Goal: Task Accomplishment & Management: Manage account settings

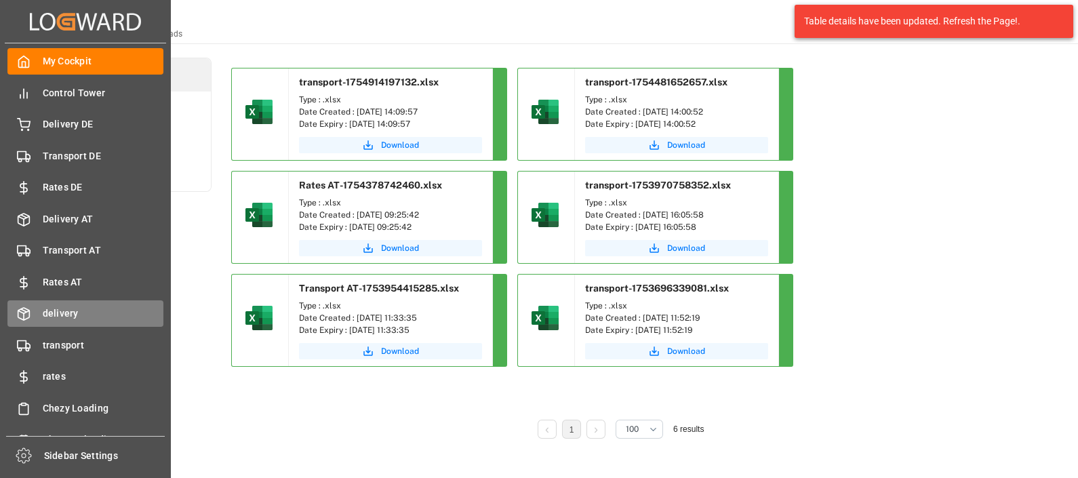
click at [70, 315] on span "delivery" at bounding box center [103, 313] width 121 height 14
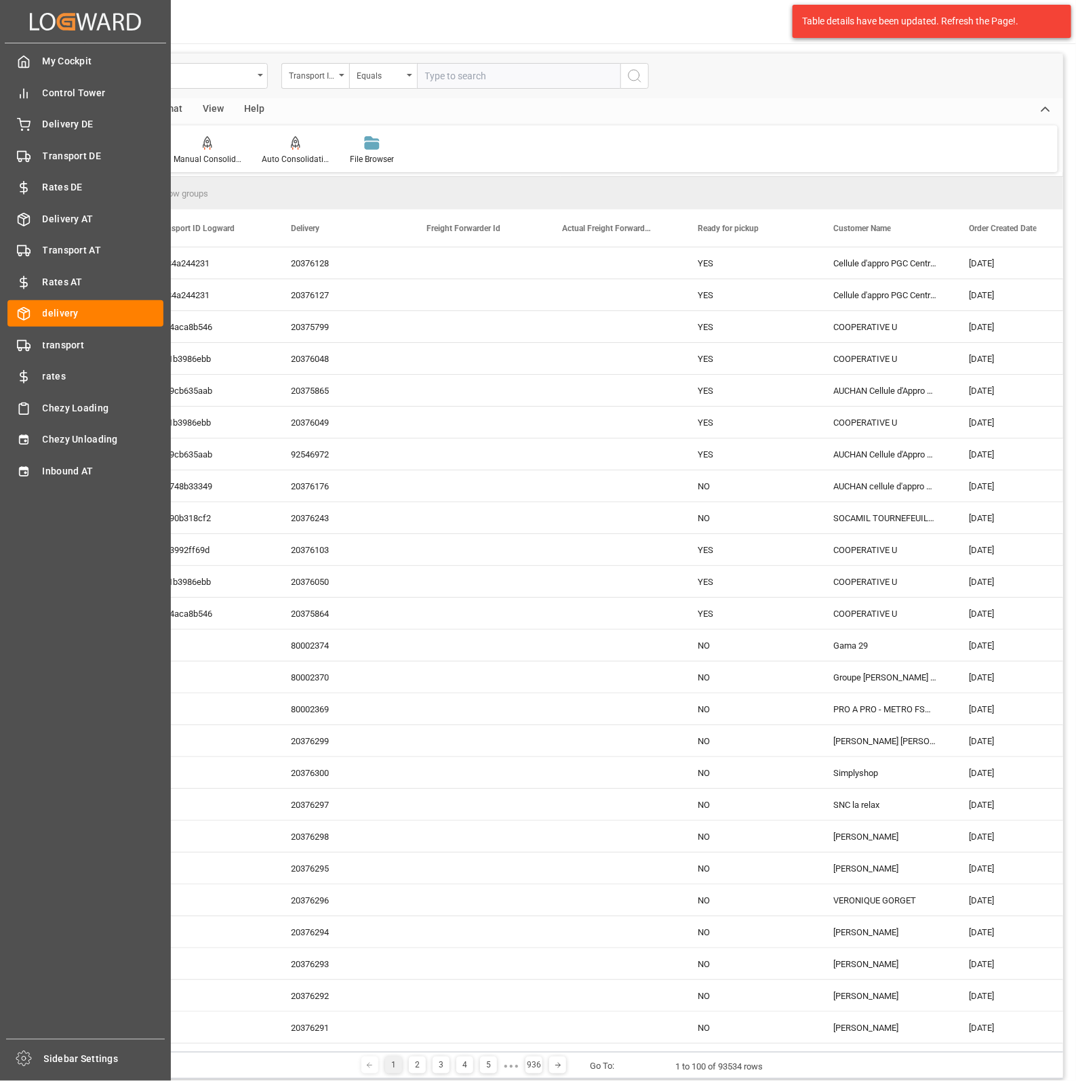
drag, startPoint x: 71, startPoint y: 342, endPoint x: 203, endPoint y: 344, distance: 131.5
click at [71, 342] on span "transport" at bounding box center [103, 345] width 121 height 14
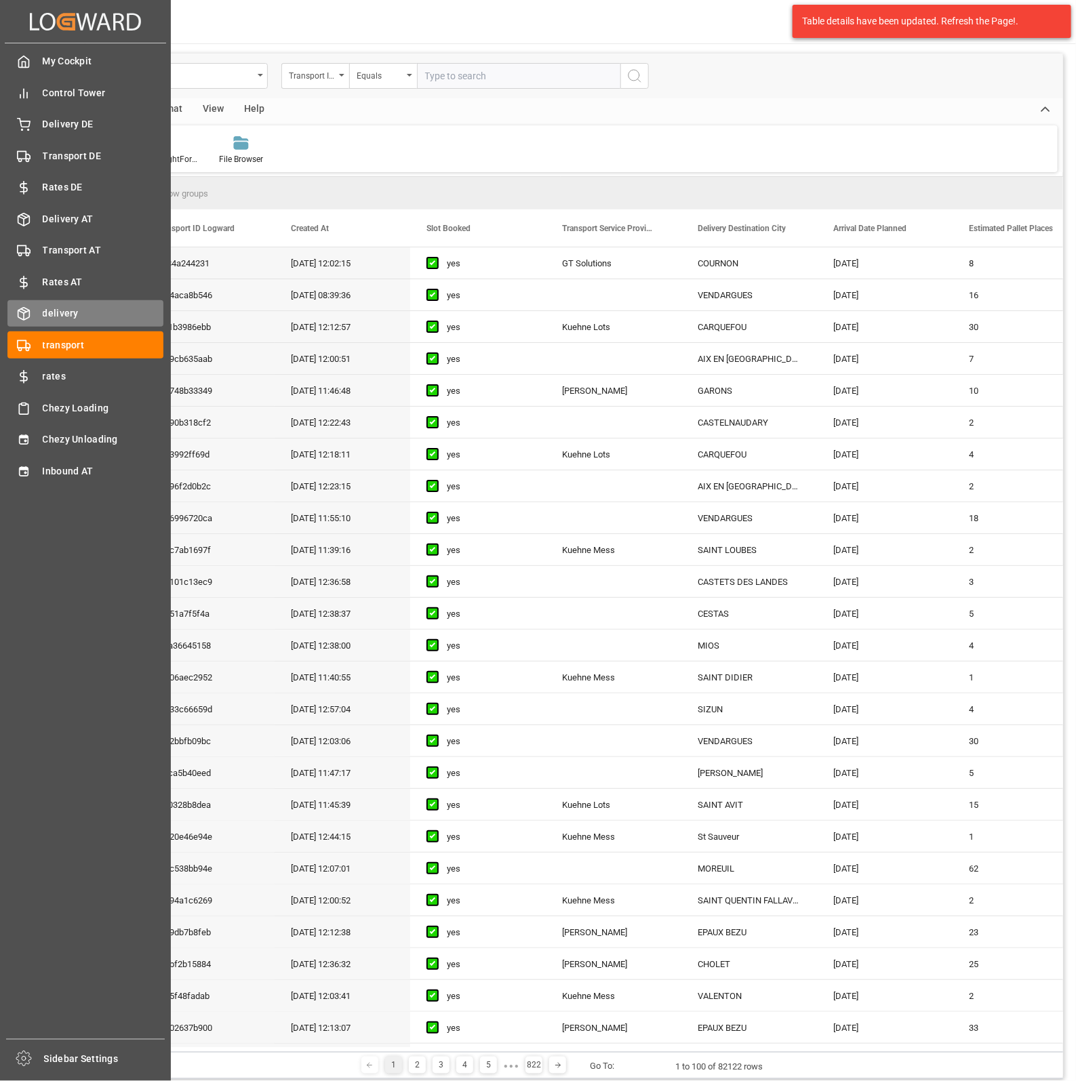
click at [28, 307] on icon at bounding box center [24, 314] width 14 height 14
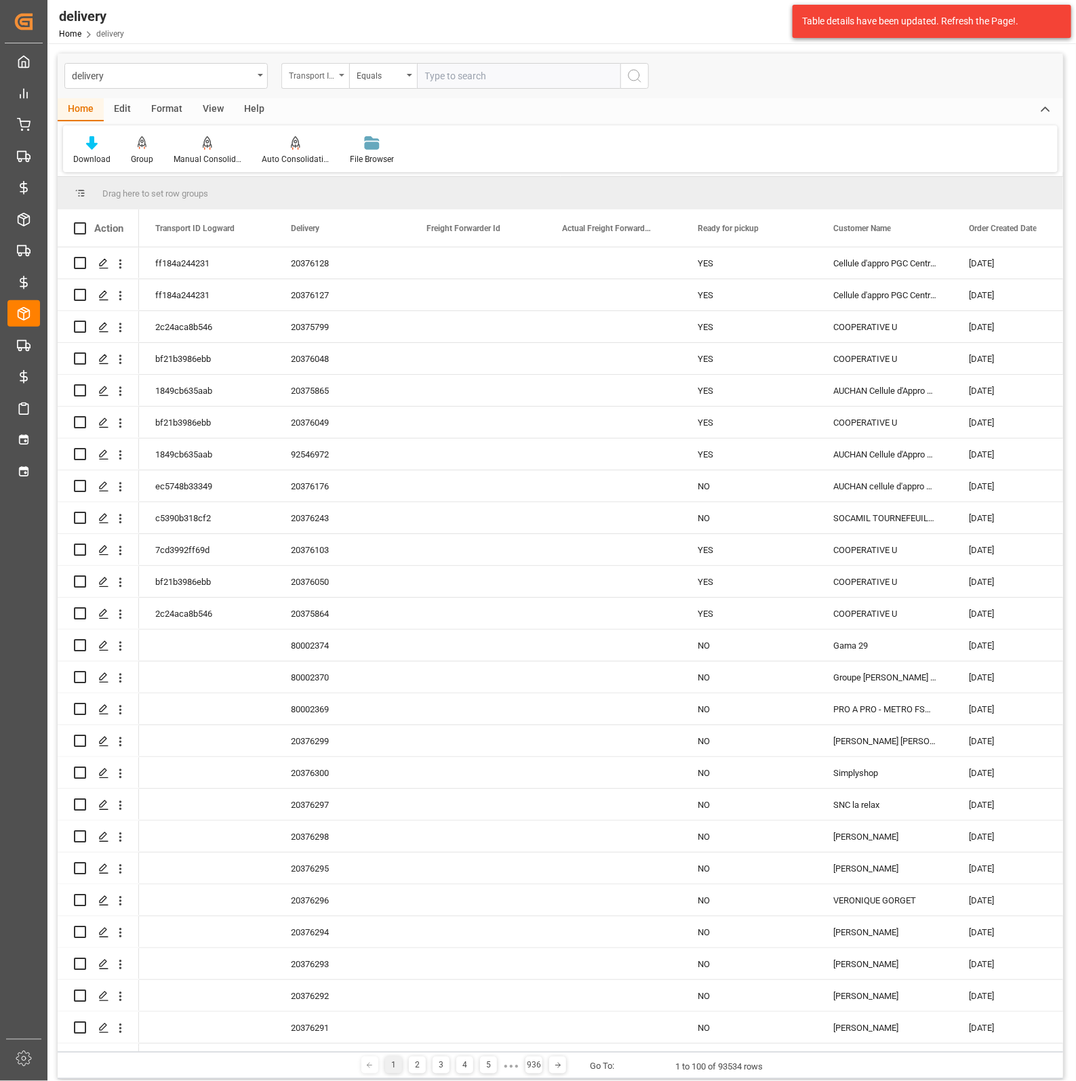
click at [307, 76] on div "Transport ID Logward" at bounding box center [312, 74] width 46 height 16
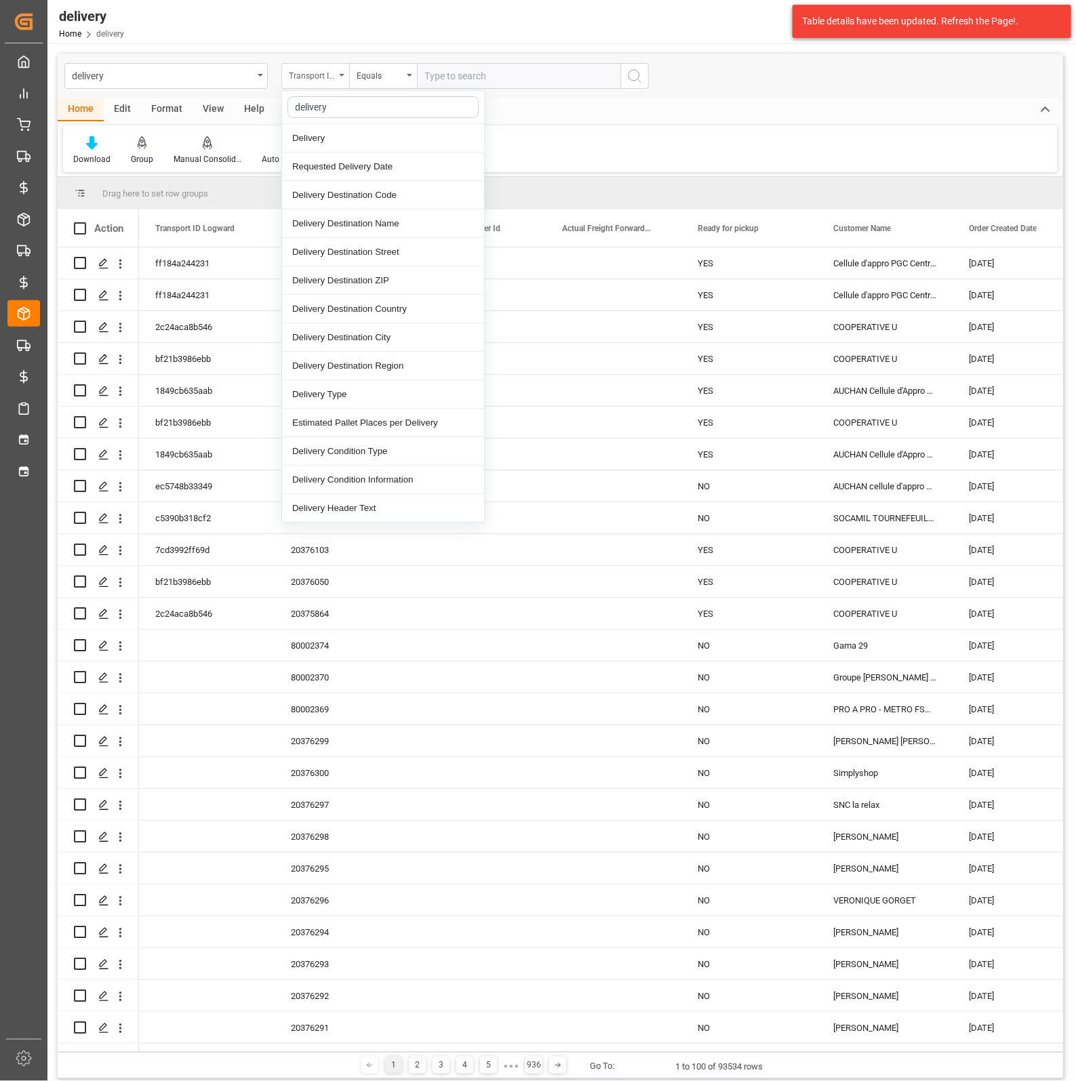
type input "delivery"
click at [334, 130] on div "Delivery" at bounding box center [383, 138] width 202 height 28
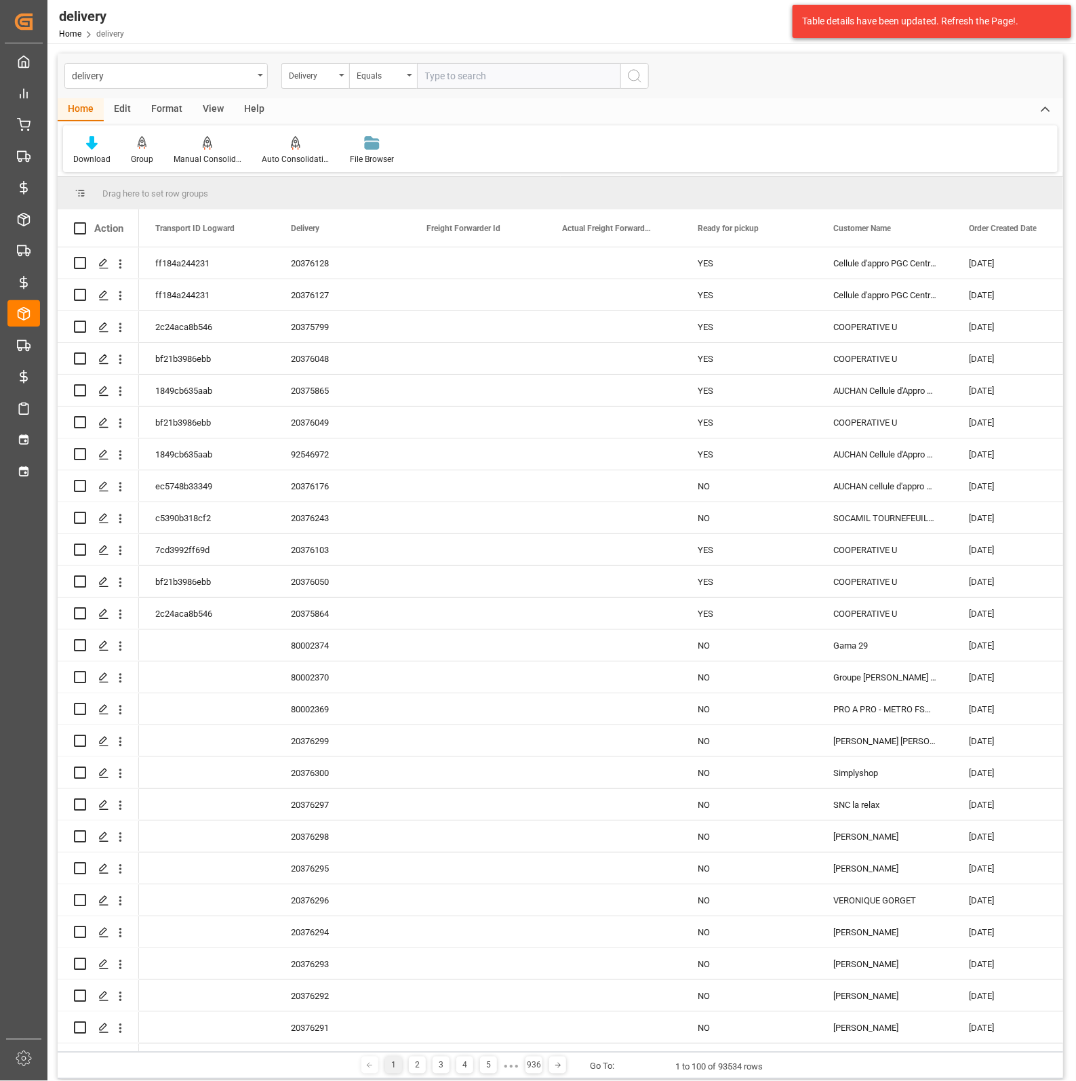
drag, startPoint x: 556, startPoint y: 67, endPoint x: 549, endPoint y: 72, distance: 8.3
click at [556, 66] on input "text" at bounding box center [518, 76] width 203 height 26
paste input "80002286"
type input "80002286"
click at [634, 79] on icon "search button" at bounding box center [634, 76] width 16 height 16
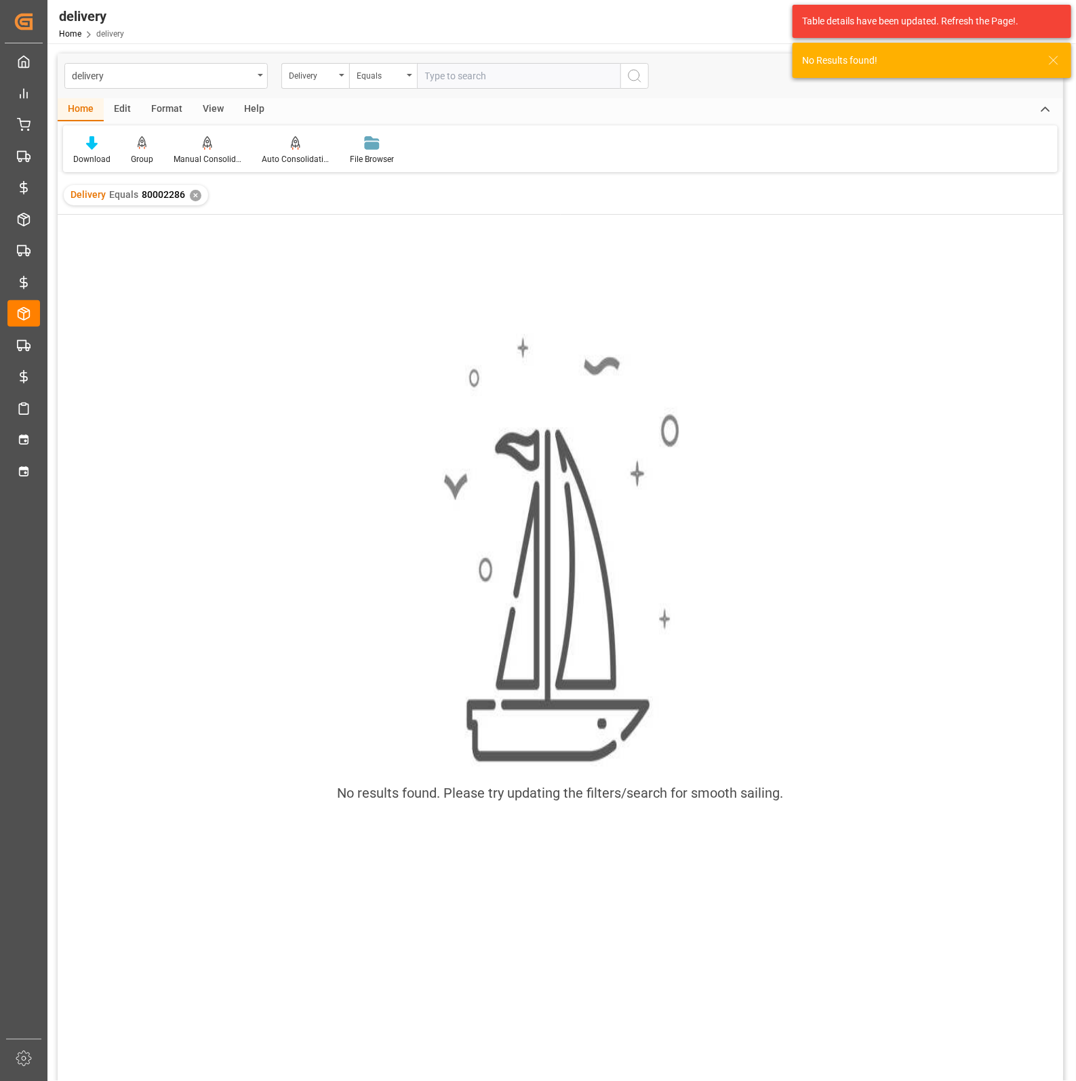
click at [190, 199] on div "✕" at bounding box center [196, 196] width 12 height 12
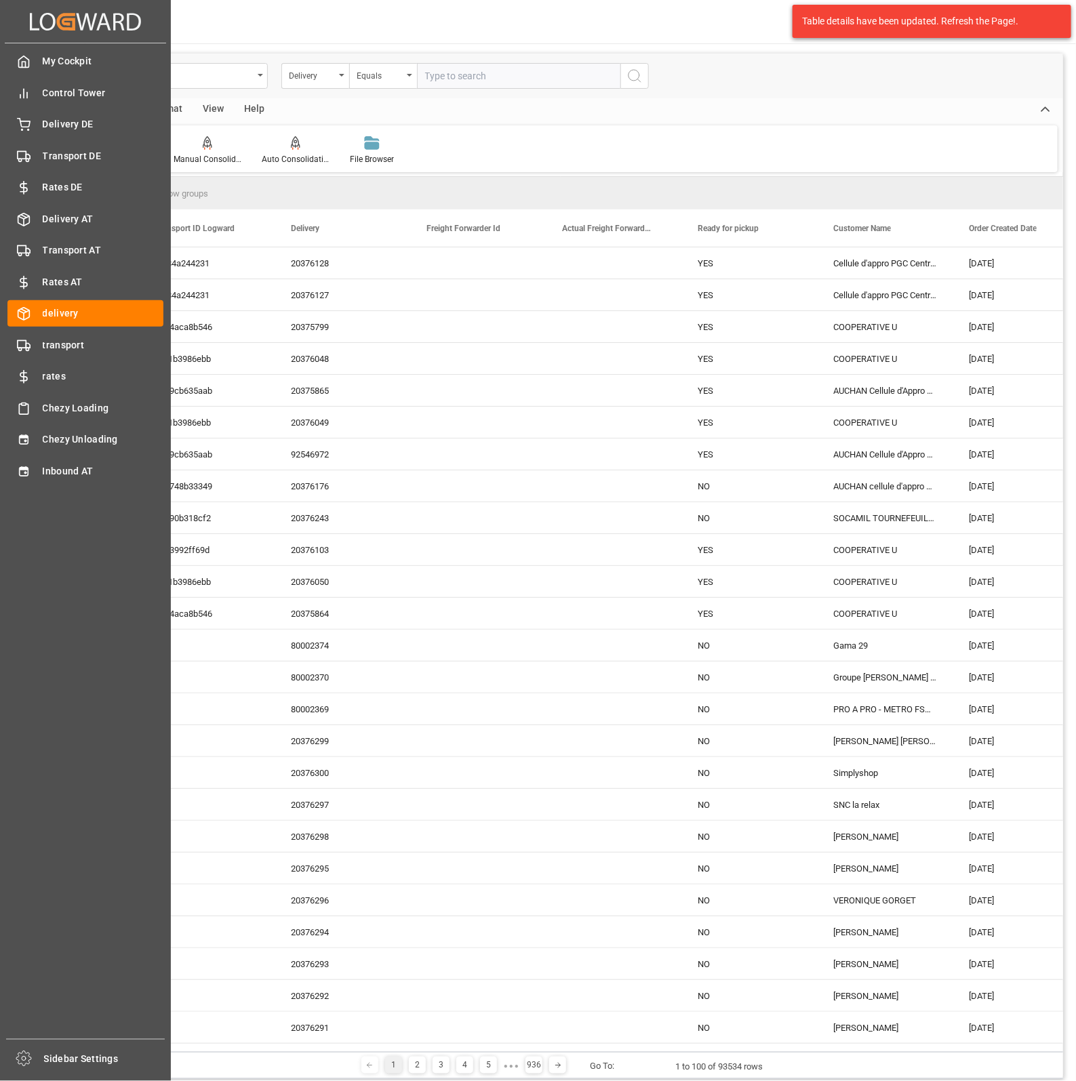
drag, startPoint x: 80, startPoint y: 123, endPoint x: 428, endPoint y: 127, distance: 348.4
click at [80, 123] on span "Delivery DE" at bounding box center [103, 124] width 121 height 14
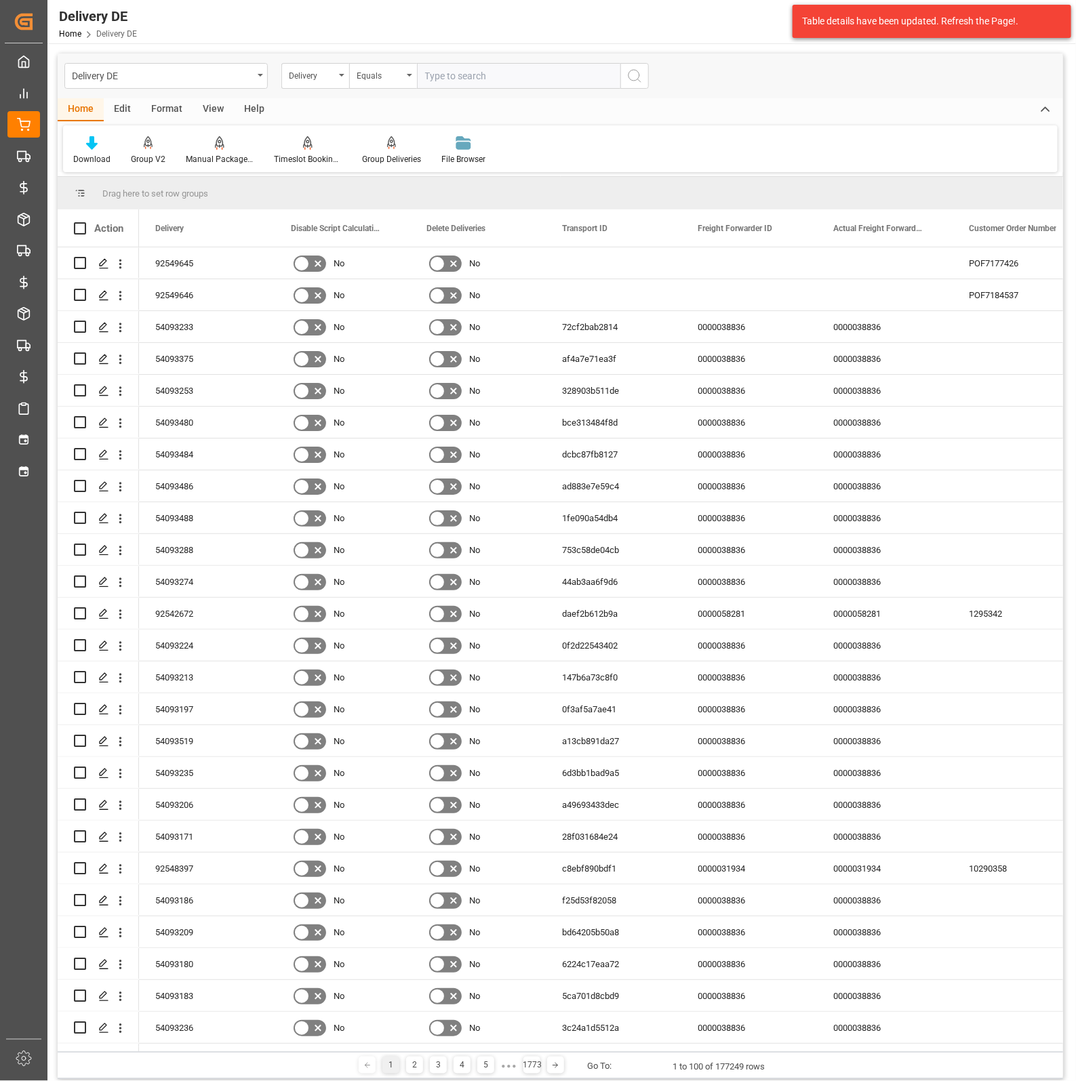
click at [537, 85] on input "text" at bounding box center [518, 76] width 203 height 26
paste input "80002286"
type input "80002286"
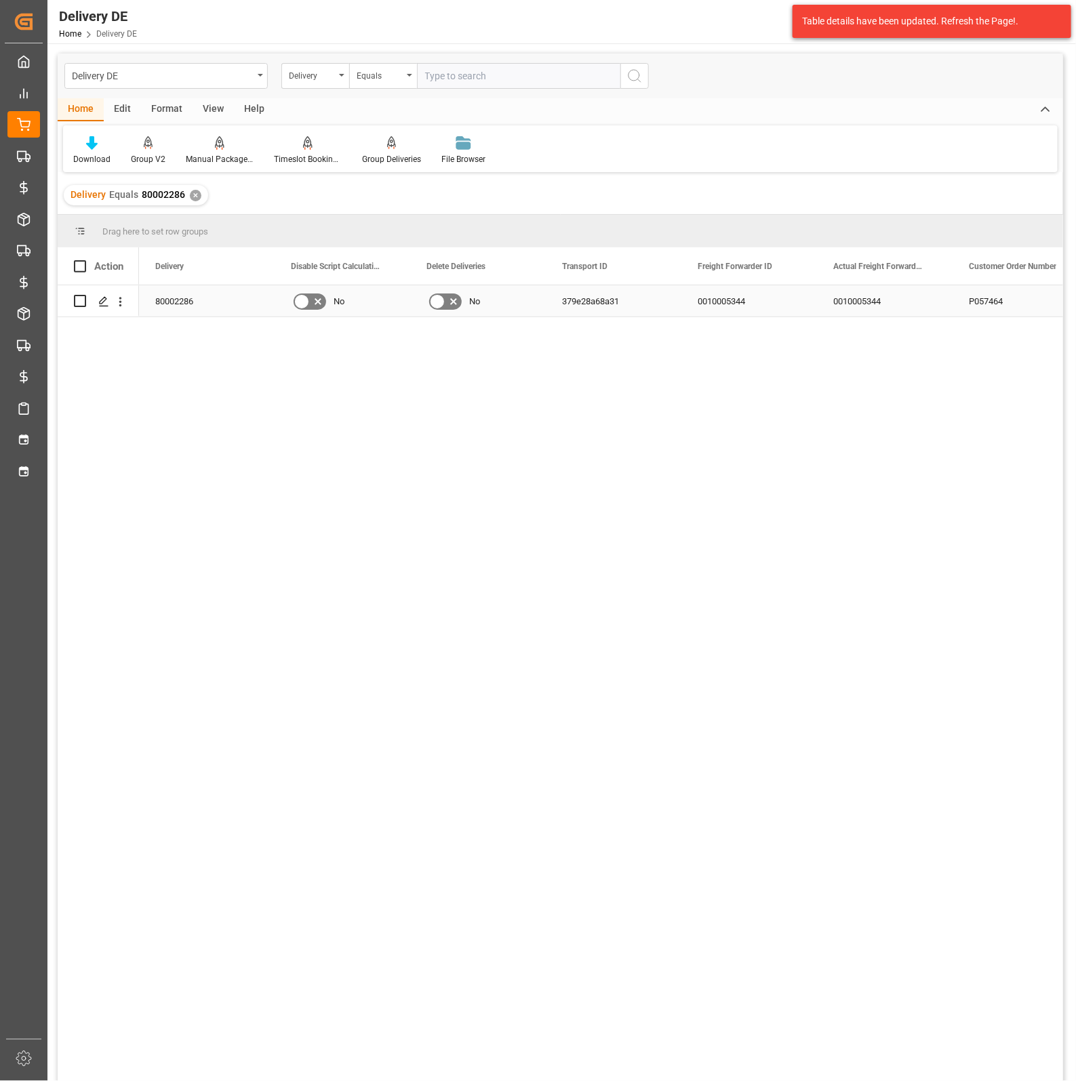
click at [603, 300] on div "379e28a68a31" at bounding box center [614, 300] width 136 height 31
click at [601, 302] on div "379e28a68a31" at bounding box center [614, 300] width 136 height 31
click at [663, 361] on span "Copy" at bounding box center [690, 361] width 106 height 26
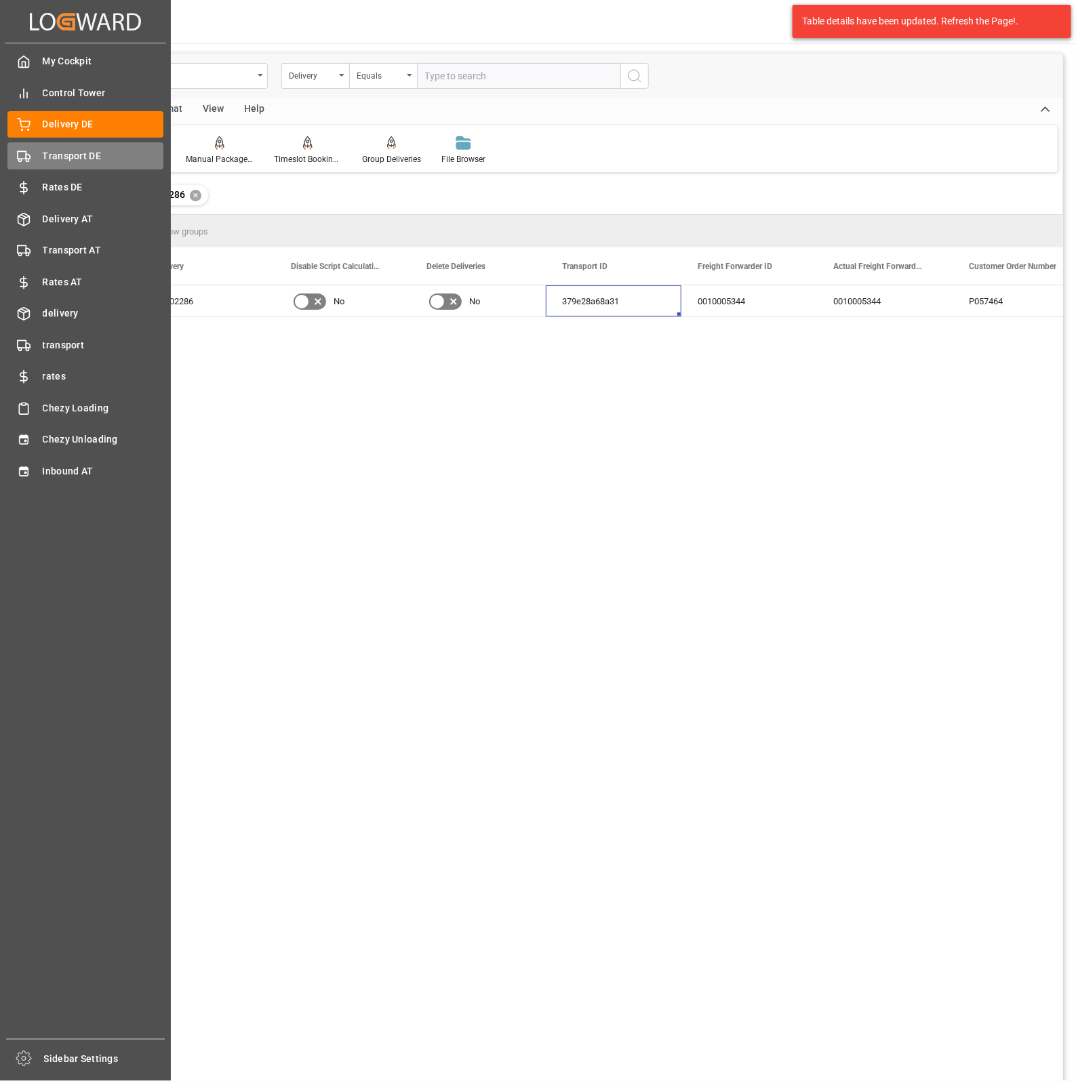
click at [85, 150] on span "Transport DE" at bounding box center [103, 156] width 121 height 14
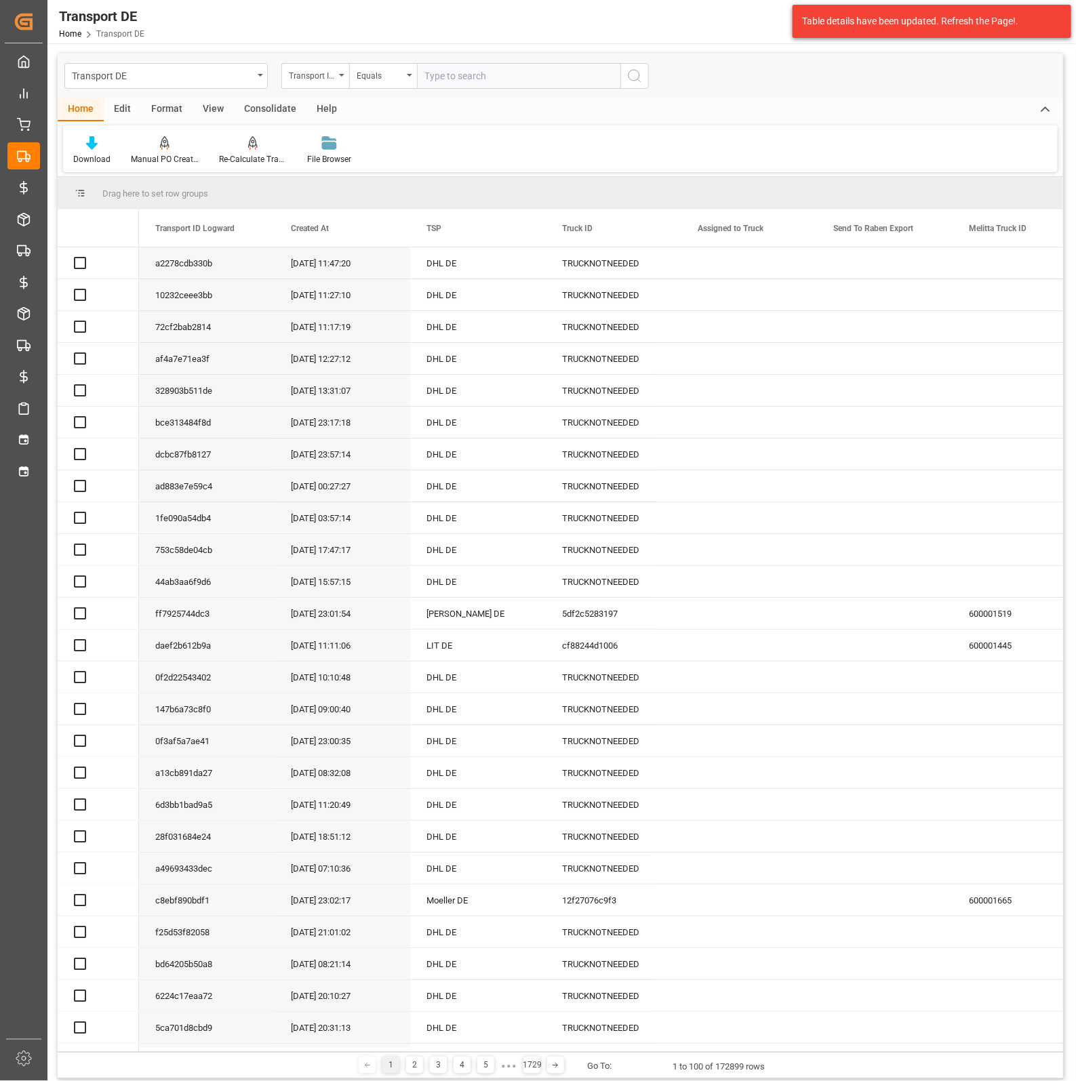
click at [525, 78] on input "text" at bounding box center [518, 76] width 203 height 26
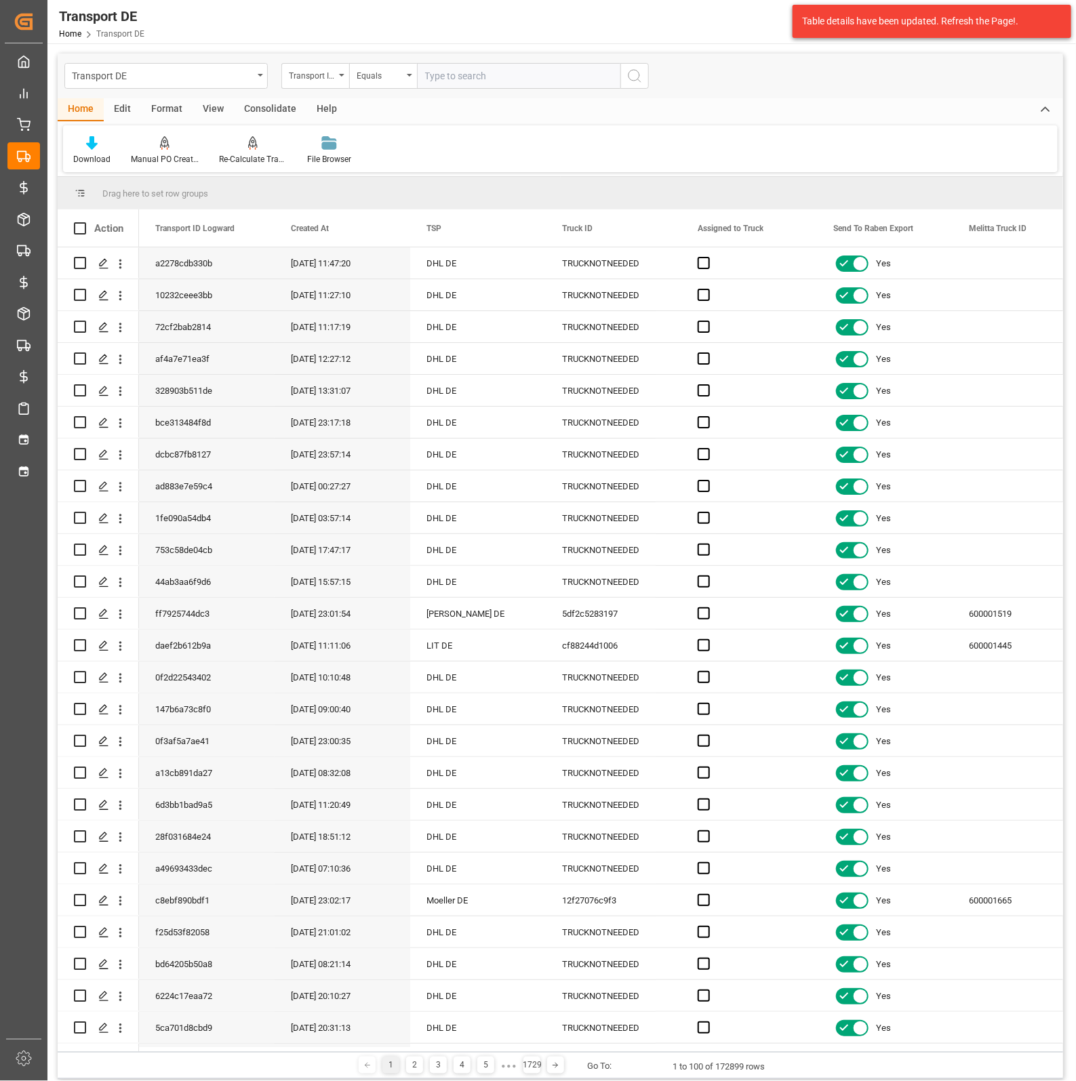
paste input "379e28a68a31"
type input "379e28a68a31"
click at [641, 80] on icon "search button" at bounding box center [634, 76] width 16 height 16
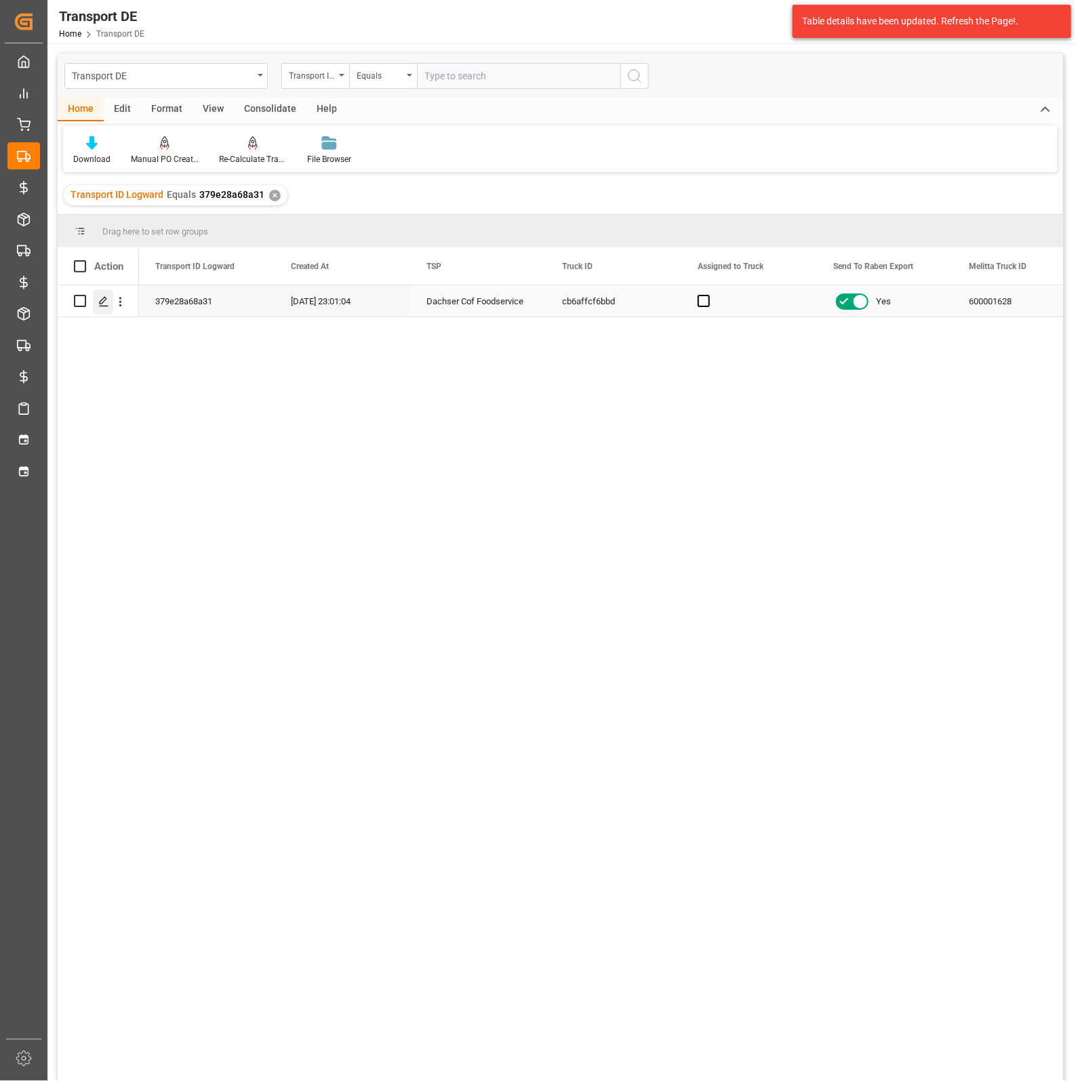
click at [102, 302] on icon "Press SPACE to select this row." at bounding box center [103, 301] width 11 height 11
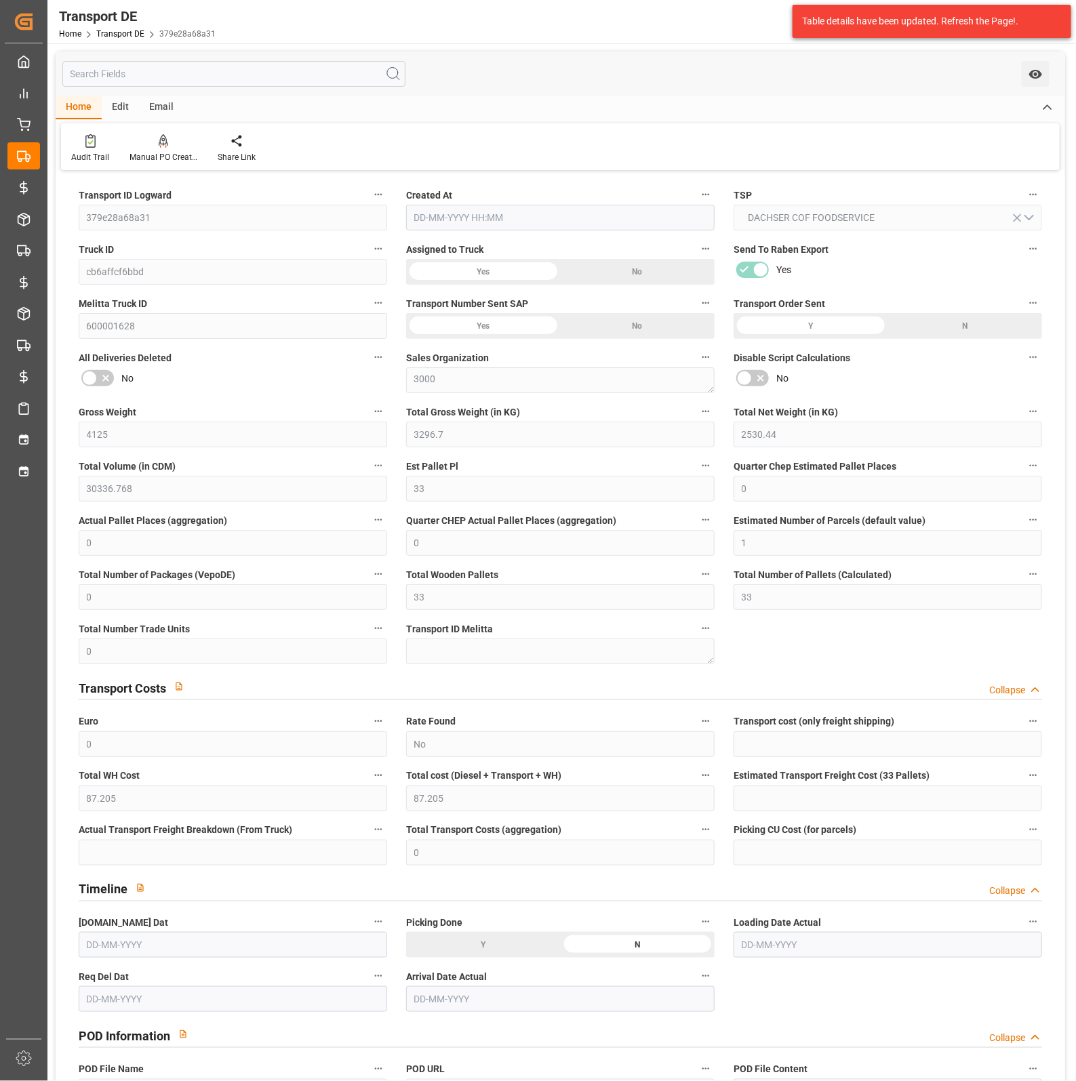
type input "4125"
type input "3296.7"
type input "2530.44"
type input "30336.768"
type input "33"
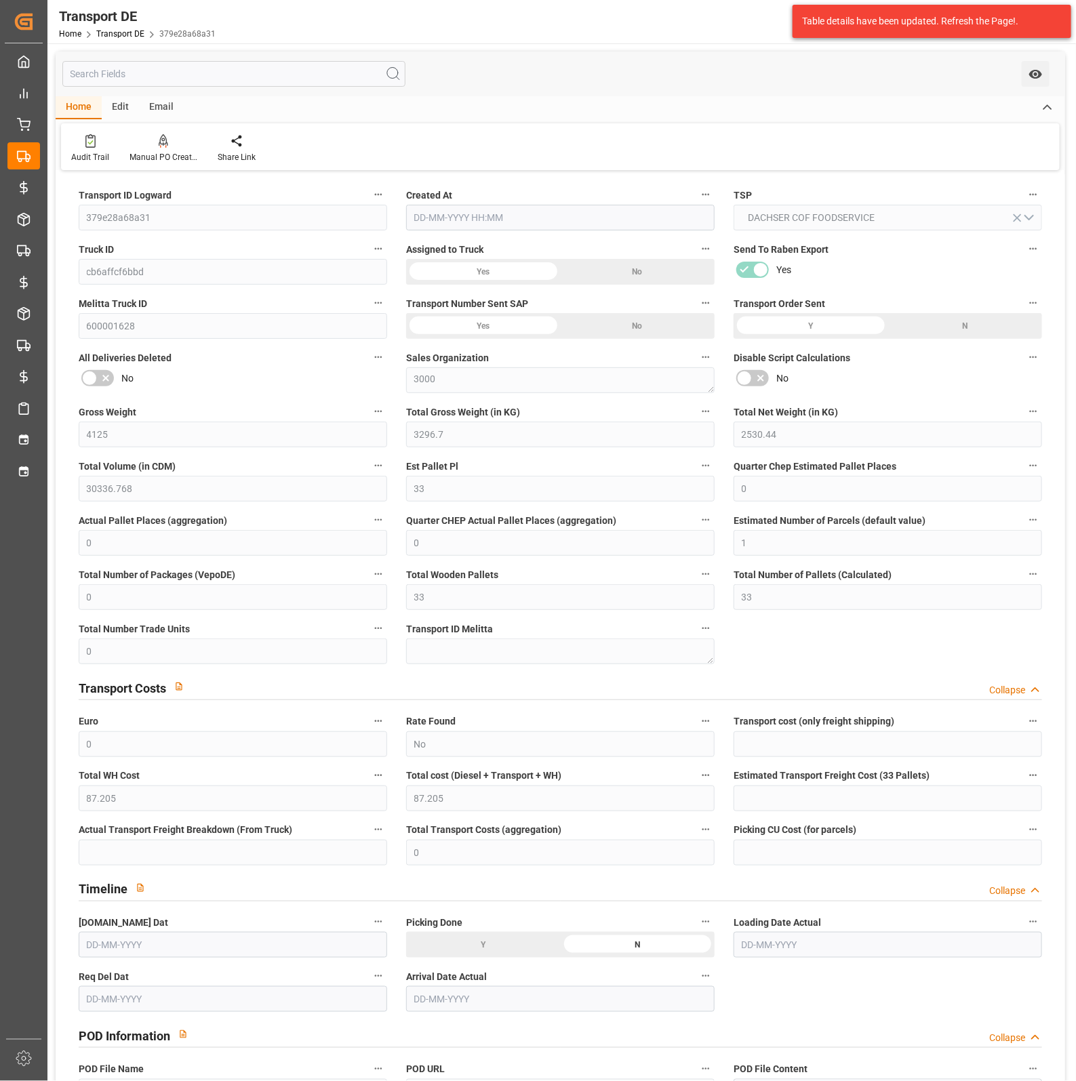
type input "0"
type input "1"
type input "0"
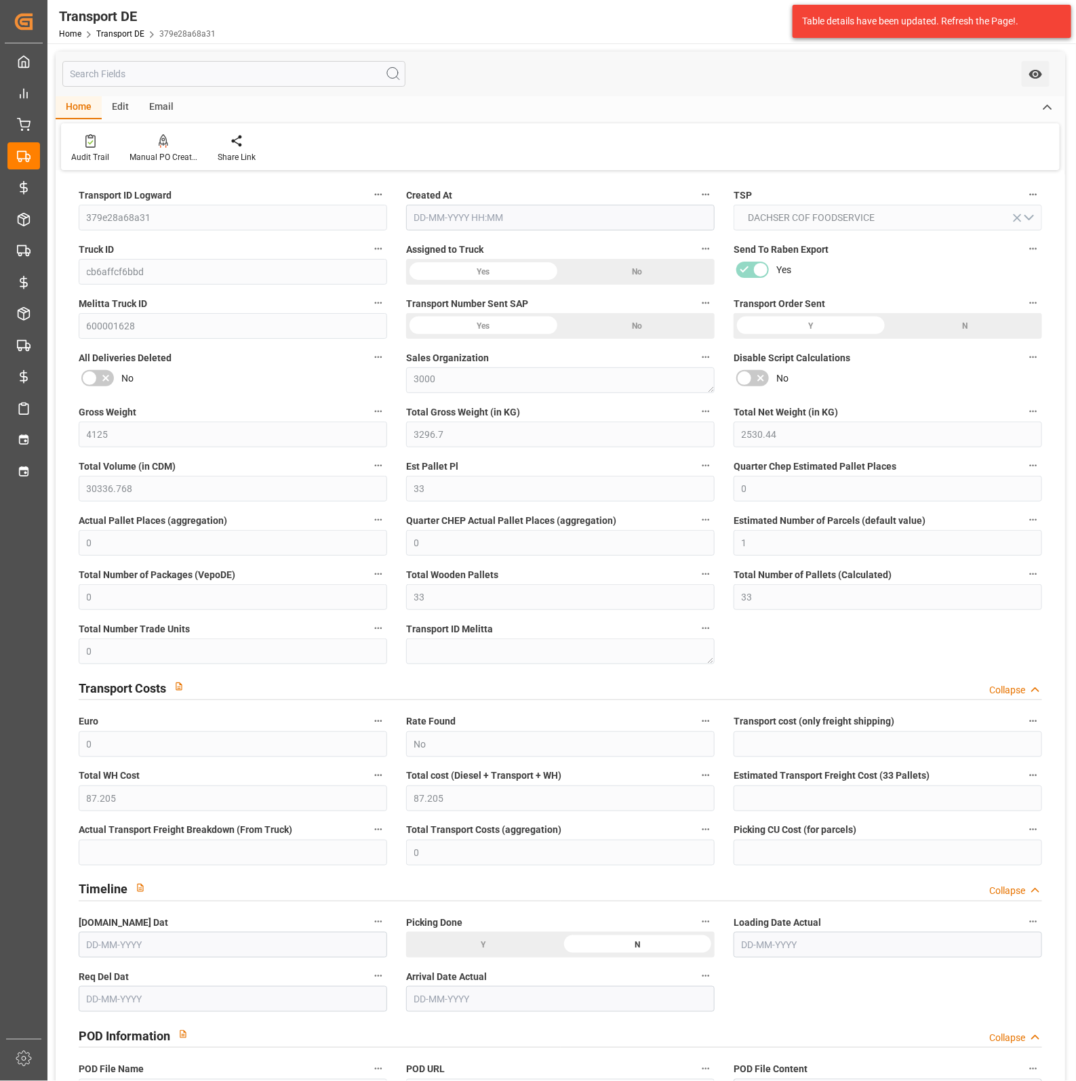
type input "33"
type input "0"
type input "87.205"
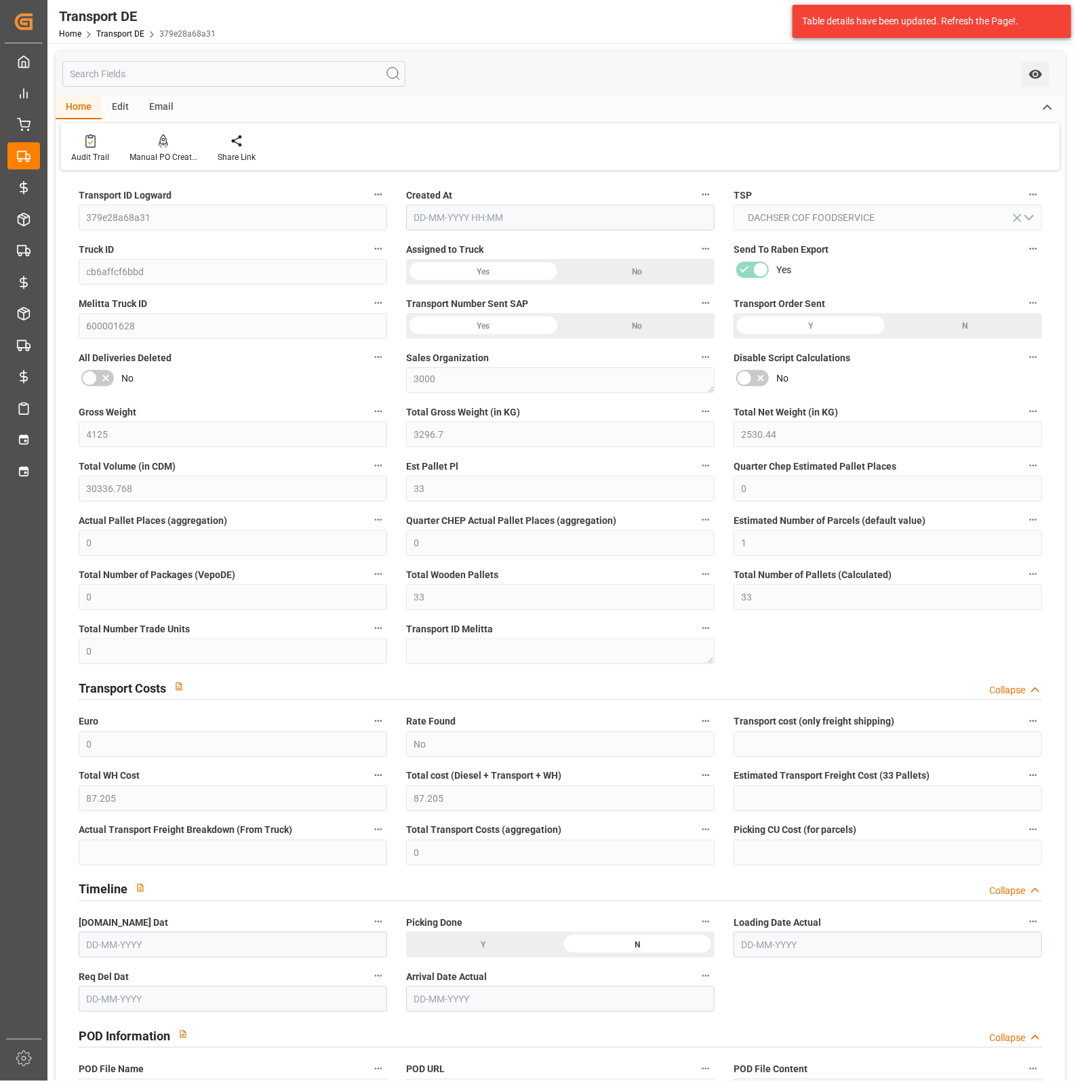
type input "0"
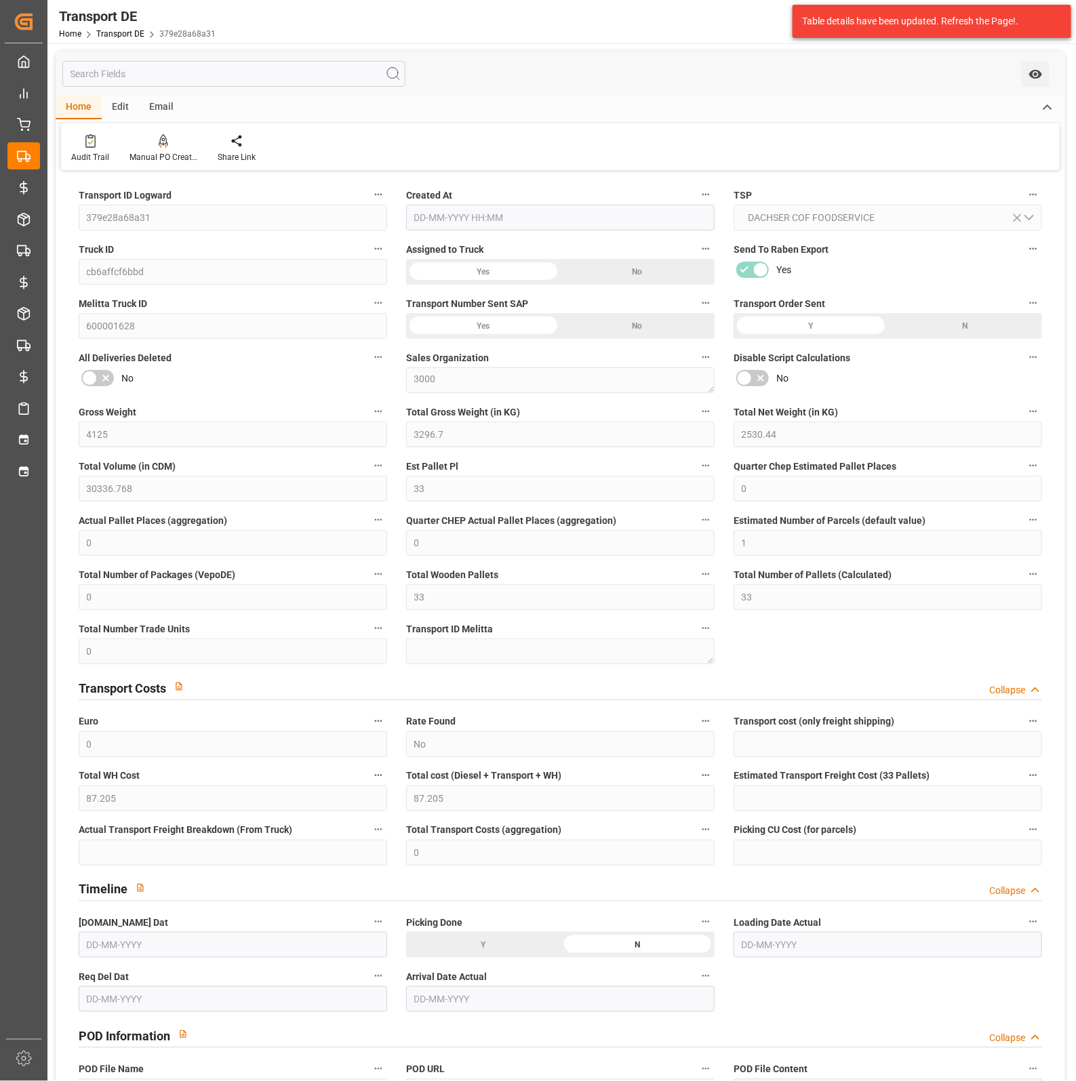
type input "0"
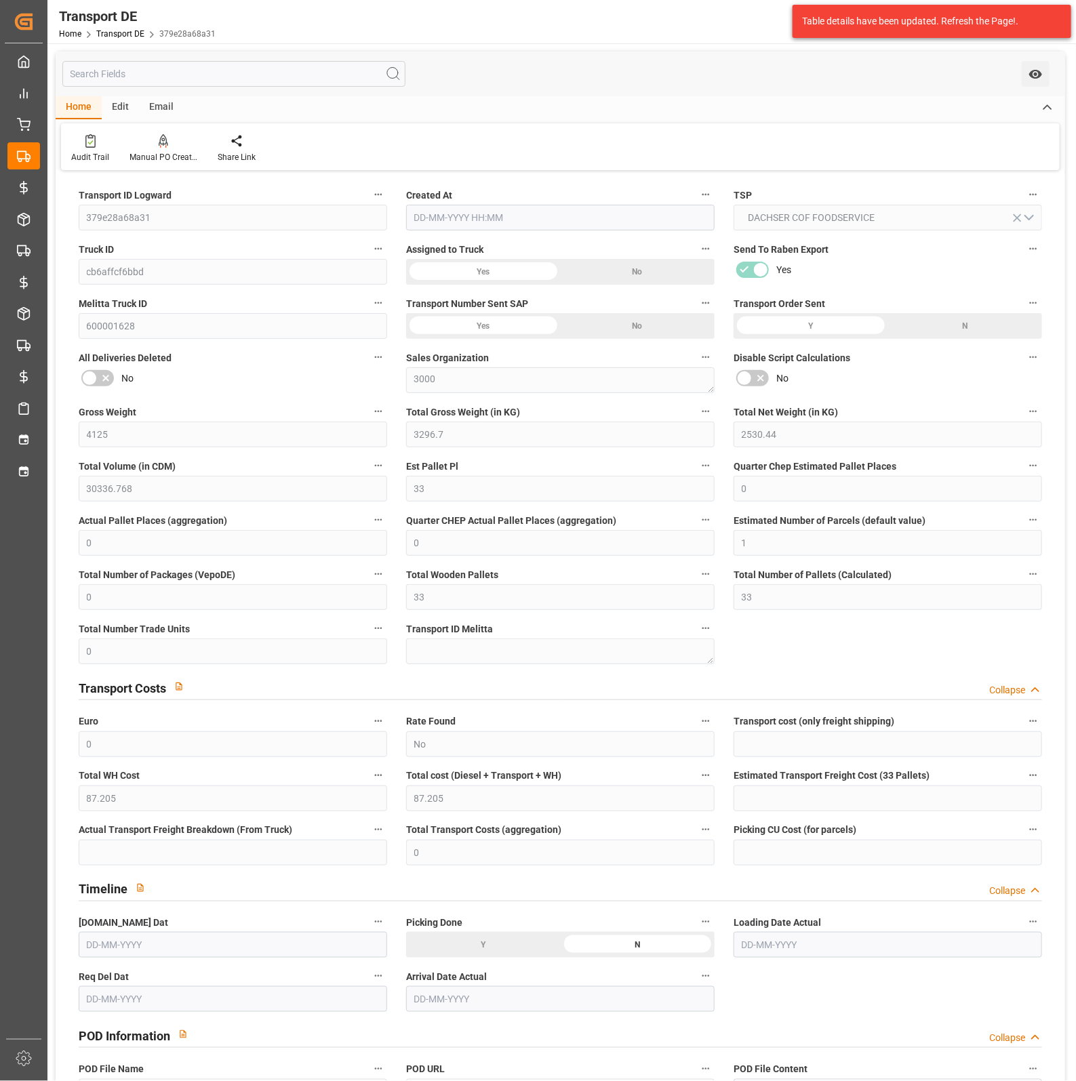
type input "0"
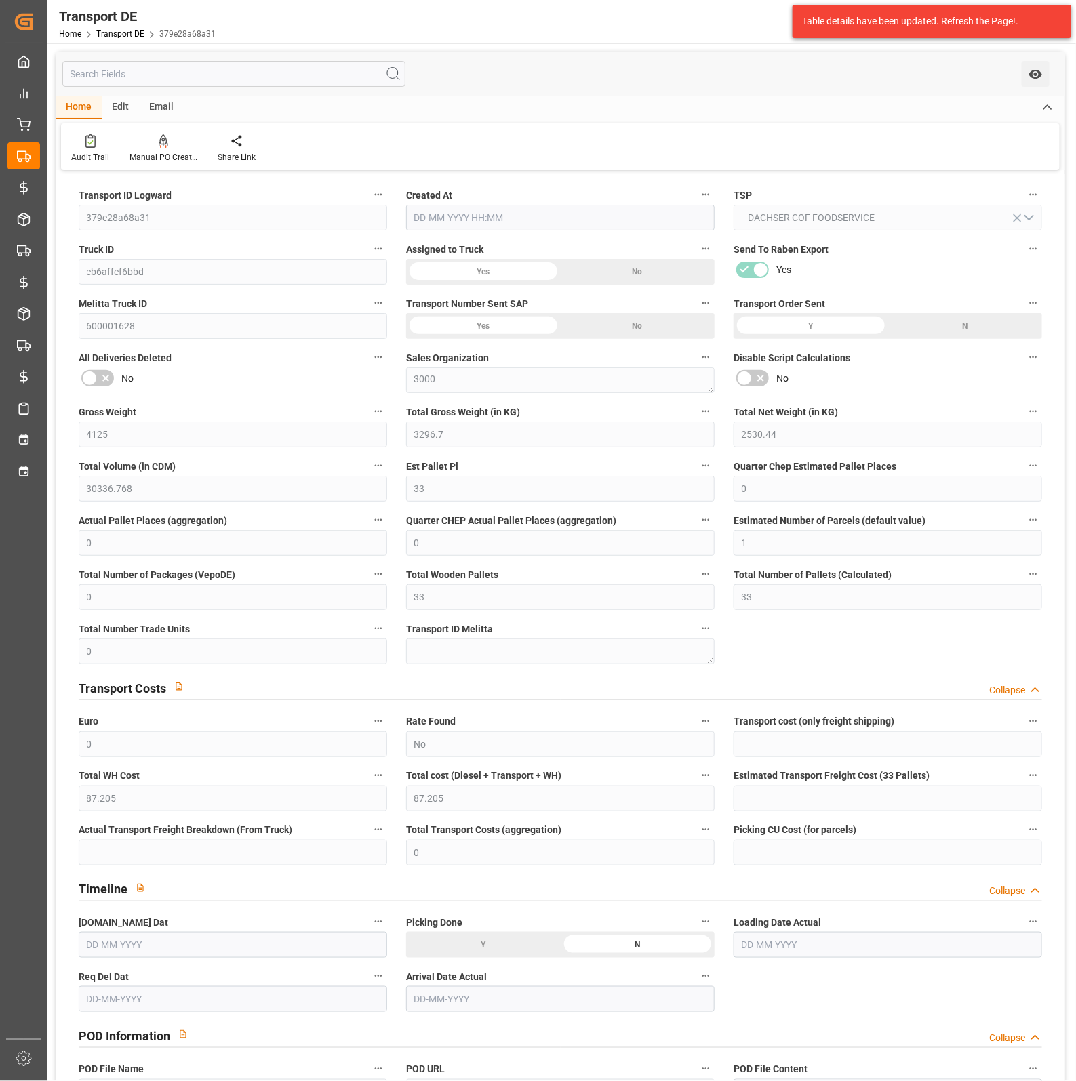
type input "3296.7"
type input "4710.8598"
type input "21"
type input "35"
type input "0"
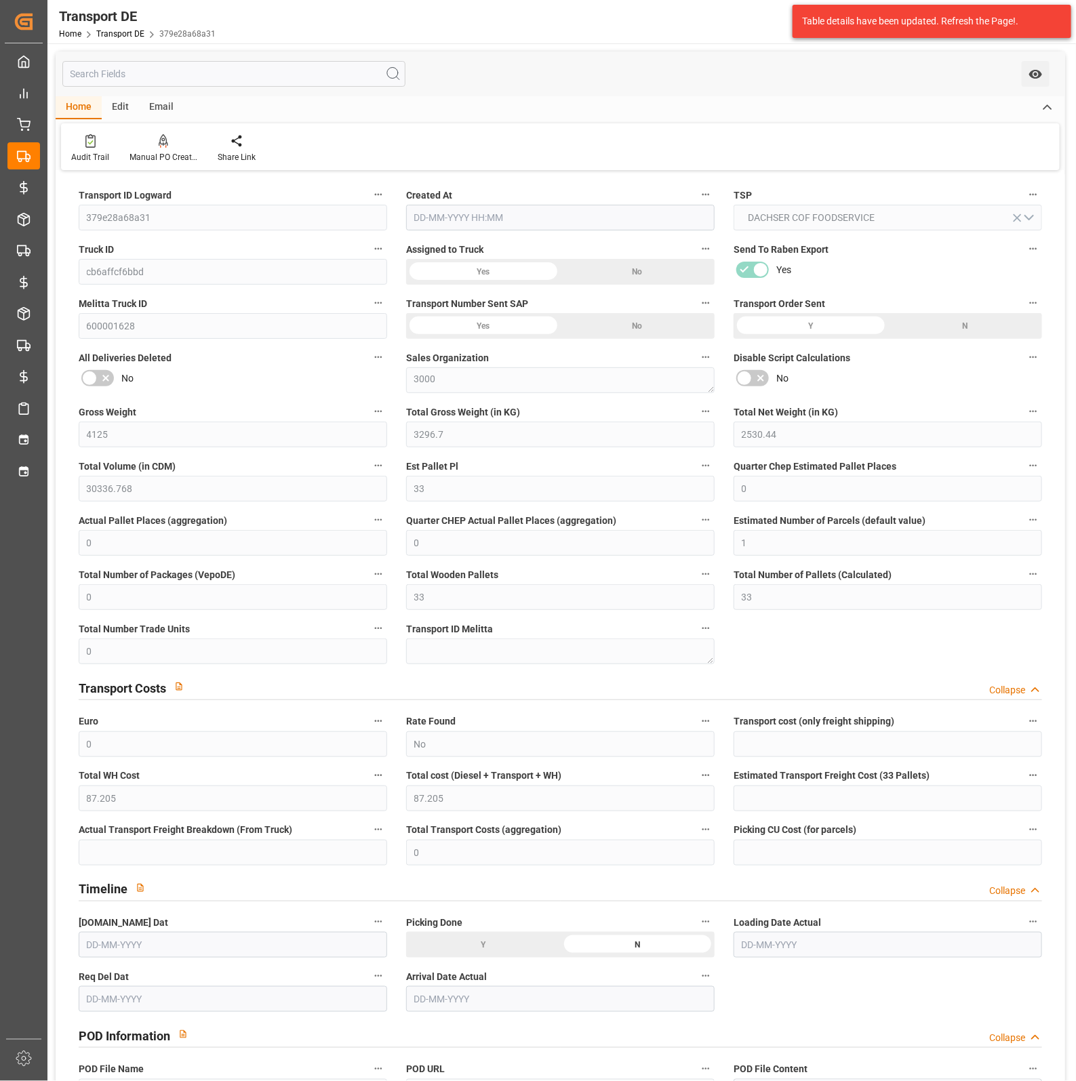
type input "33"
type input "0"
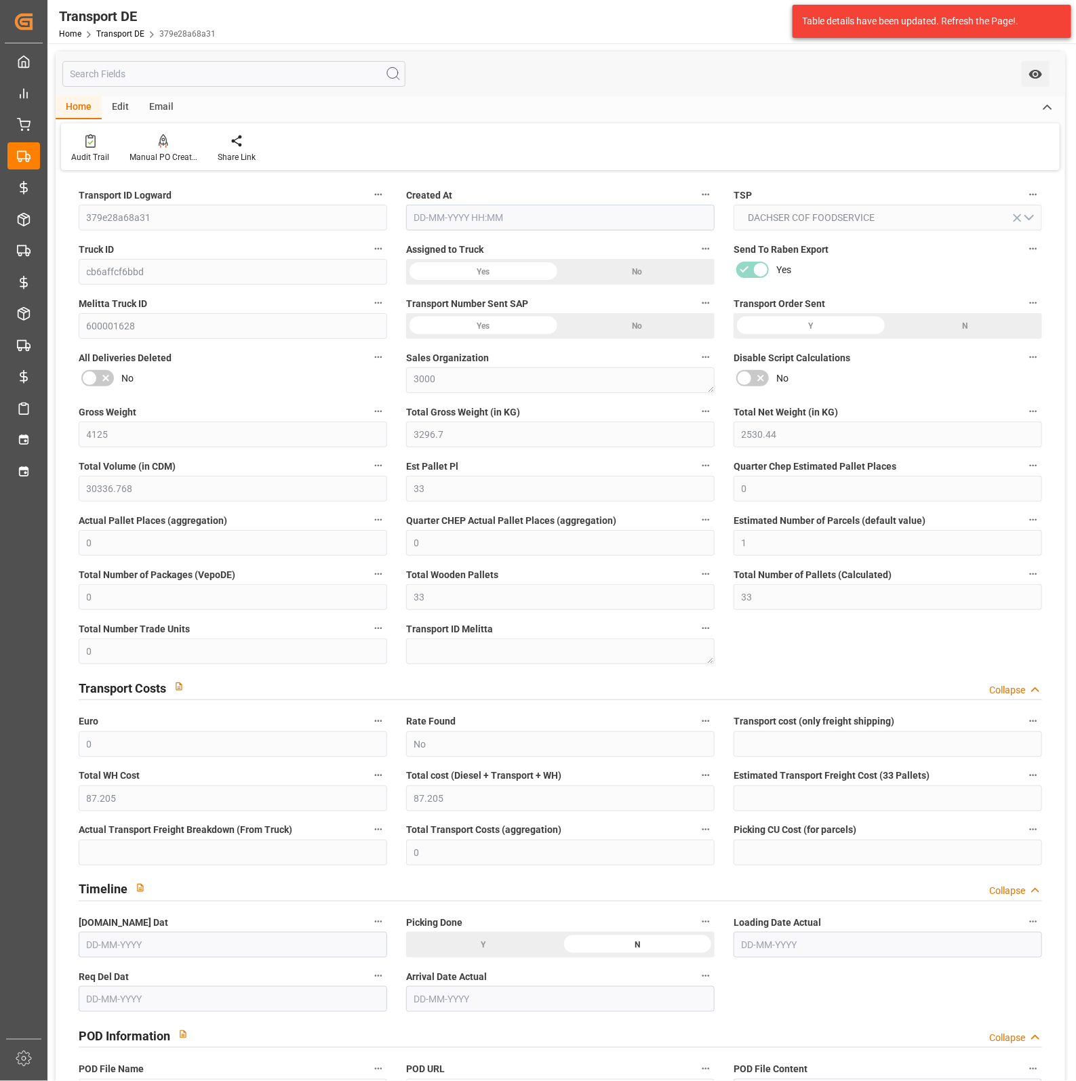
type input "1"
type input "0"
type input "1782"
type input "87.205"
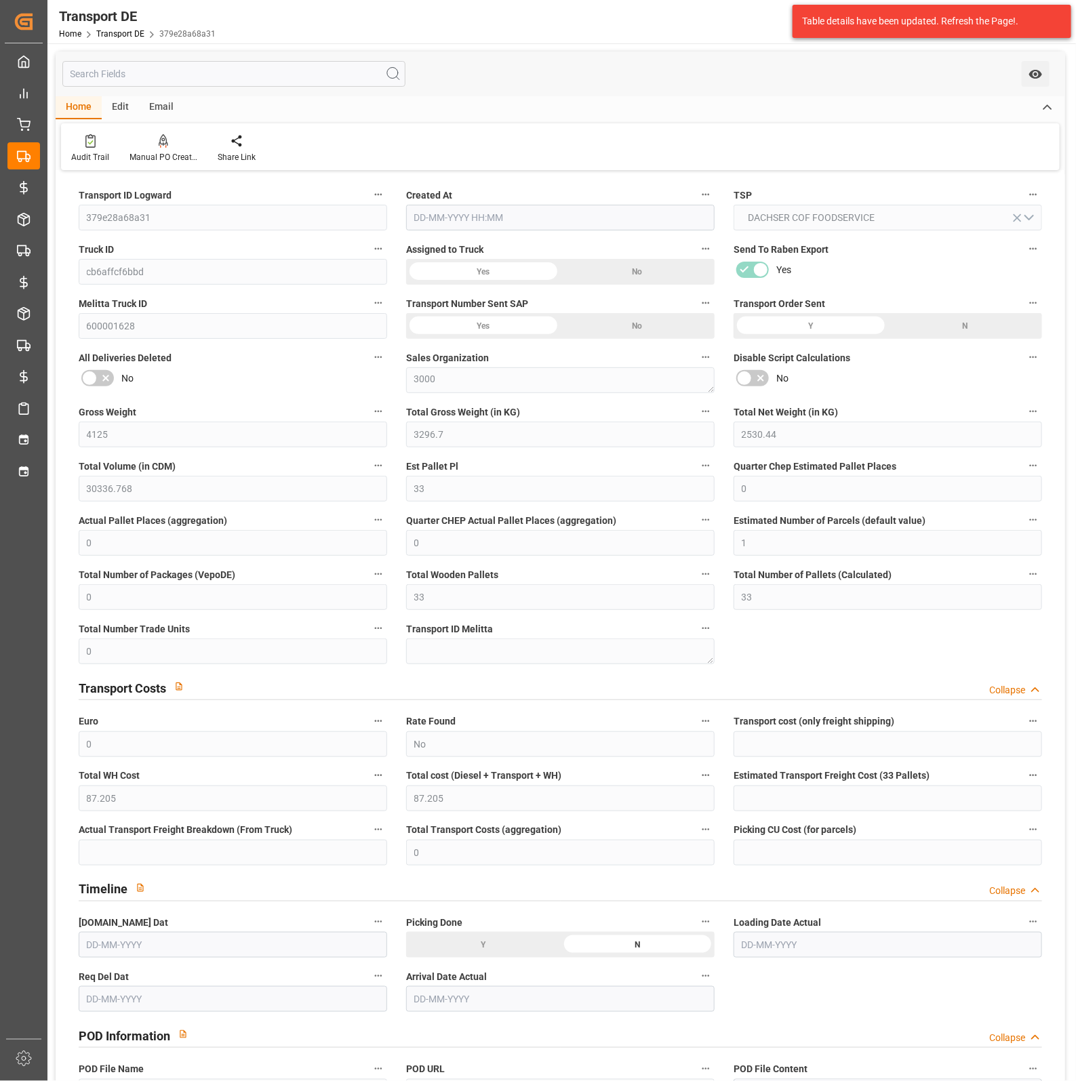
type input "0"
type input "[DATE] 21:01"
type input "[DATE]"
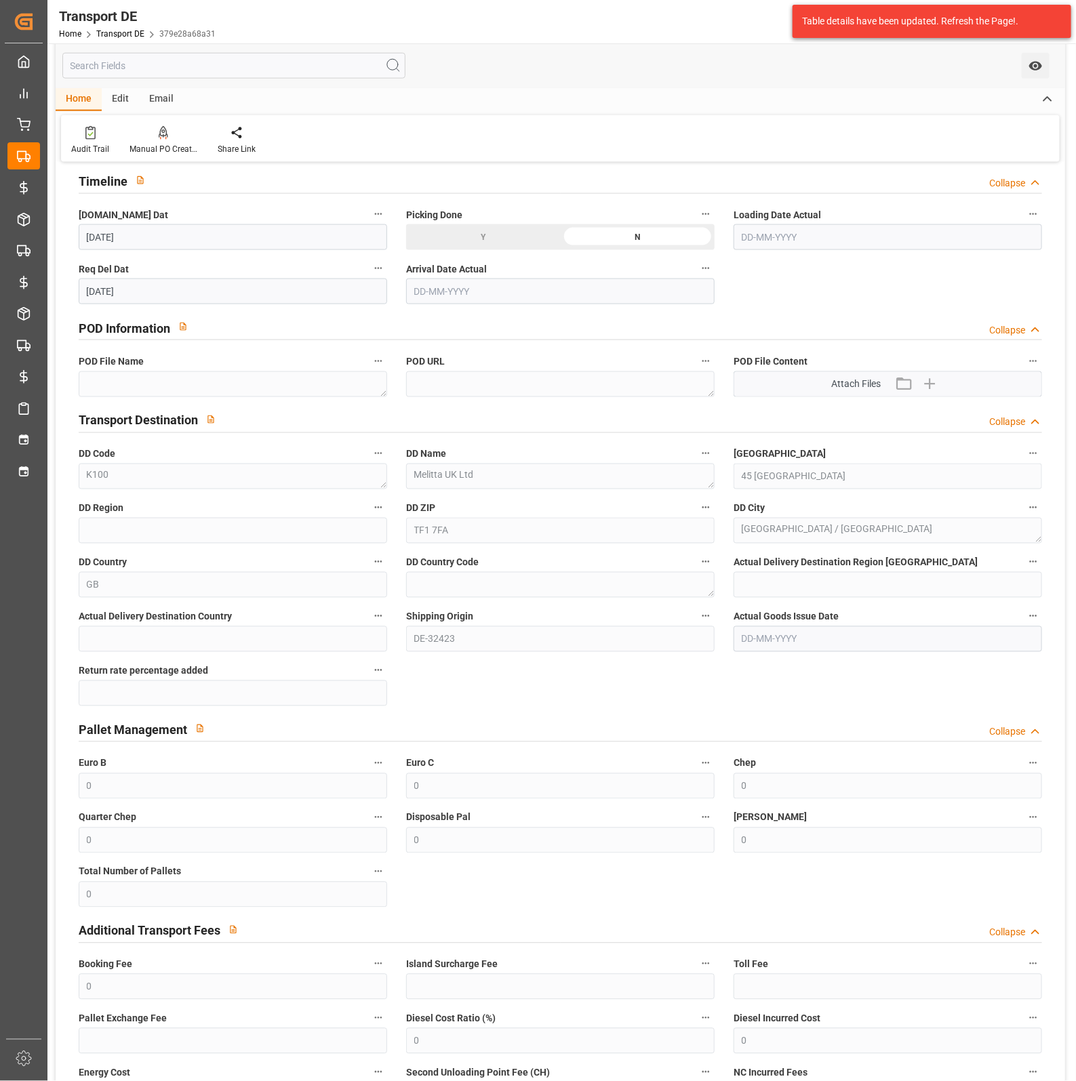
scroll to position [681, 0]
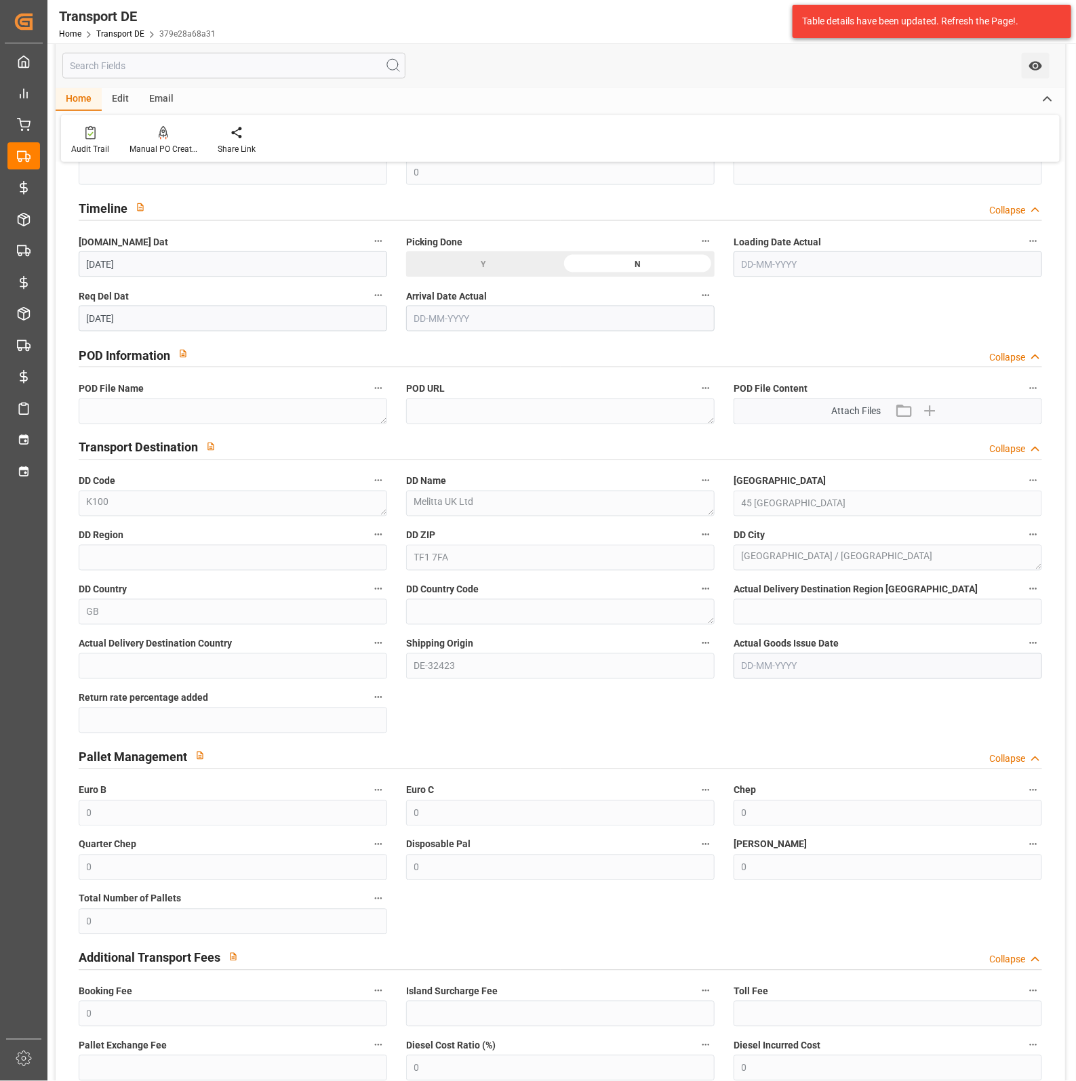
click at [119, 102] on div "Edit" at bounding box center [120, 99] width 37 height 23
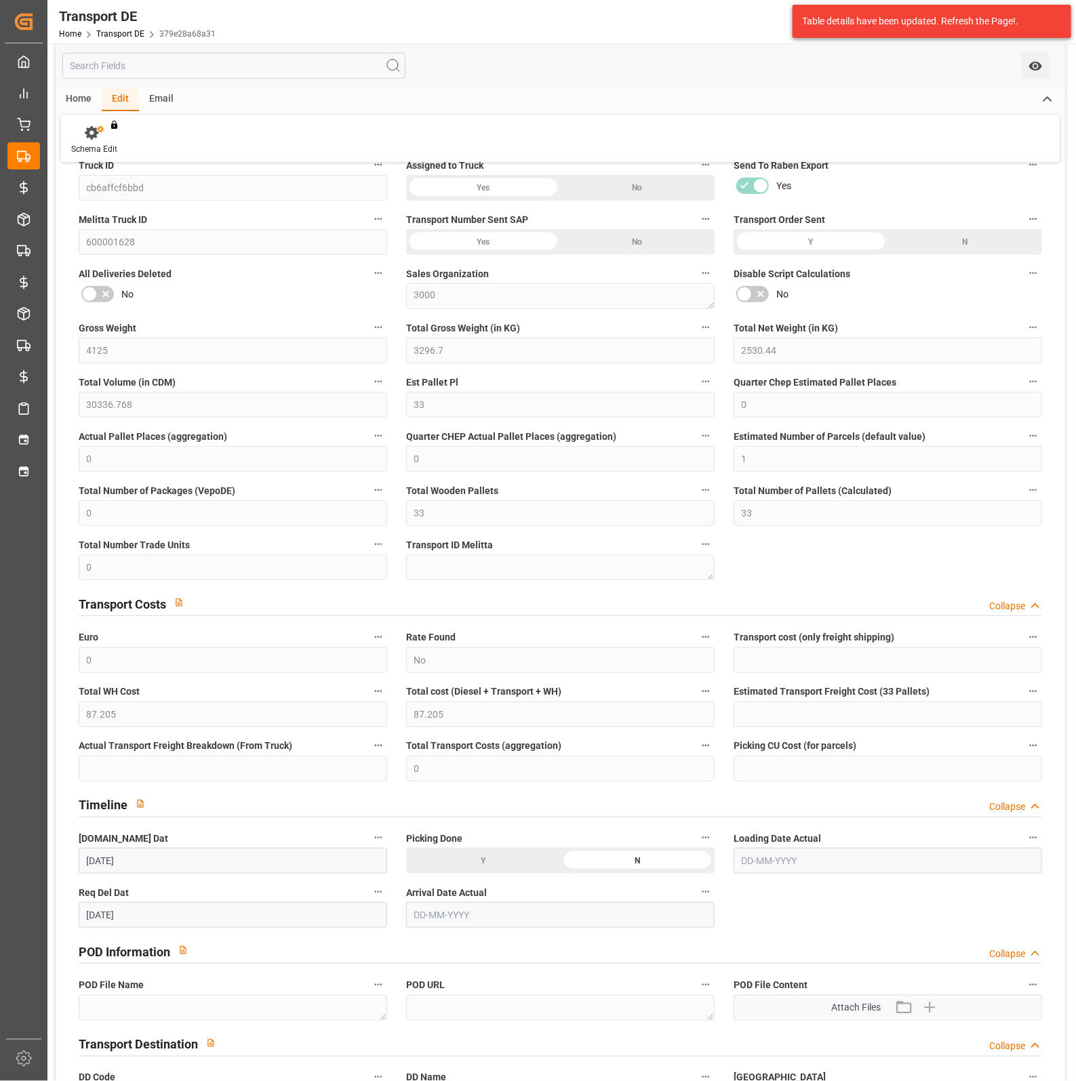
scroll to position [0, 0]
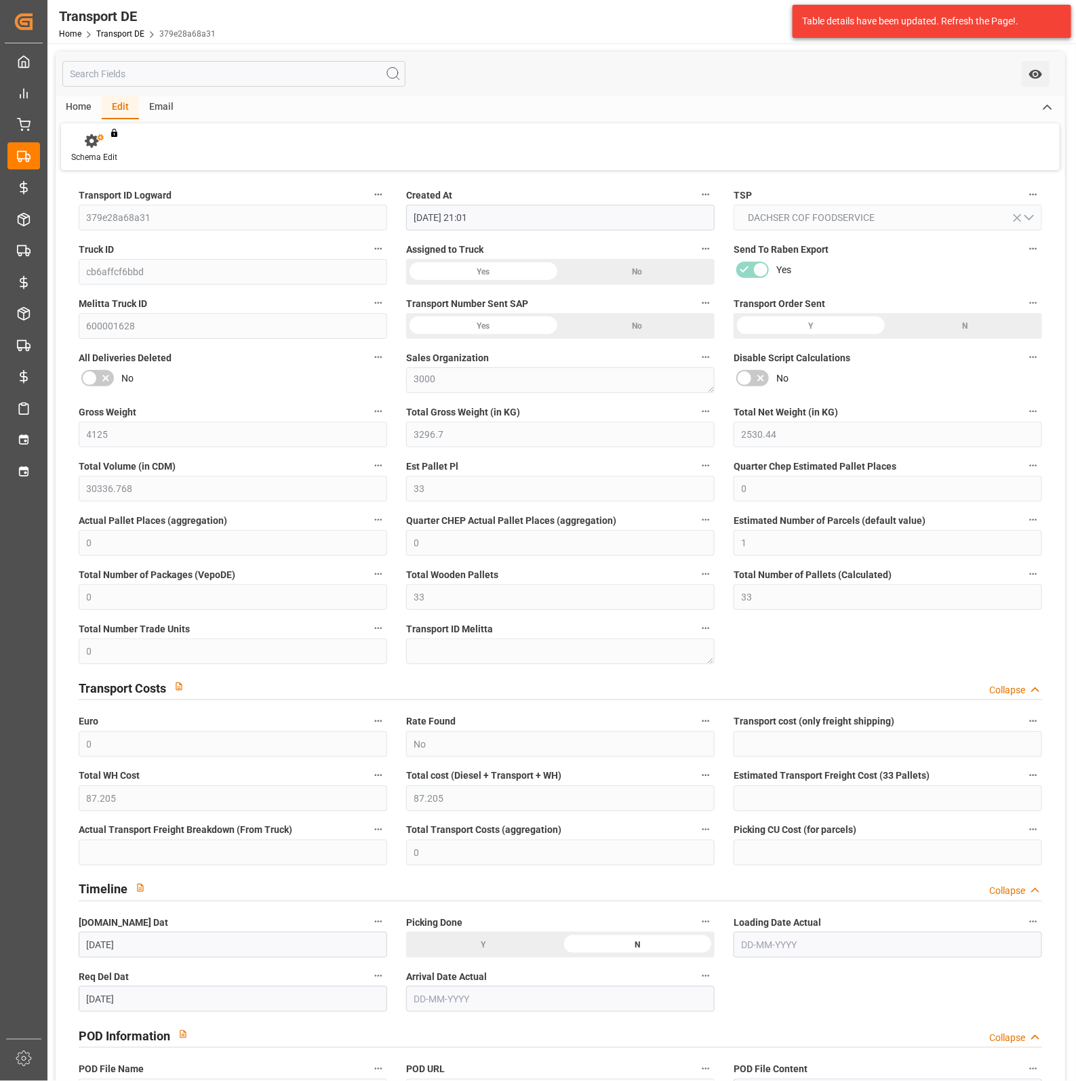
click at [754, 381] on div "No" at bounding box center [887, 378] width 308 height 22
click at [748, 380] on div "No" at bounding box center [887, 378] width 308 height 22
click at [754, 381] on div "No" at bounding box center [887, 378] width 308 height 22
click at [759, 381] on div "No" at bounding box center [887, 378] width 308 height 22
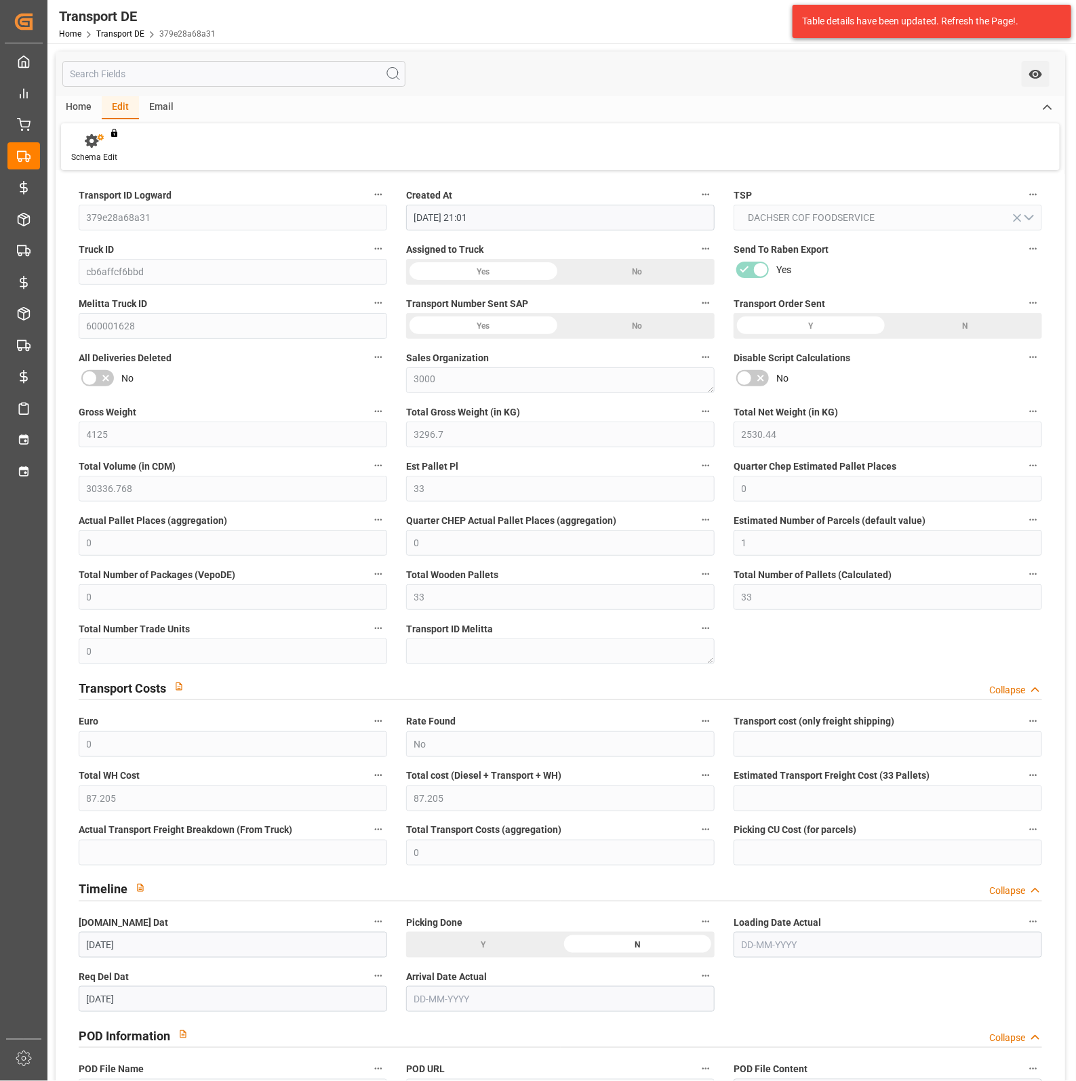
click at [770, 381] on div "No" at bounding box center [887, 378] width 308 height 22
click at [767, 380] on div "No" at bounding box center [887, 378] width 308 height 22
drag, startPoint x: 763, startPoint y: 380, endPoint x: 783, endPoint y: 382, distance: 20.5
click at [763, 380] on div "No" at bounding box center [887, 378] width 308 height 22
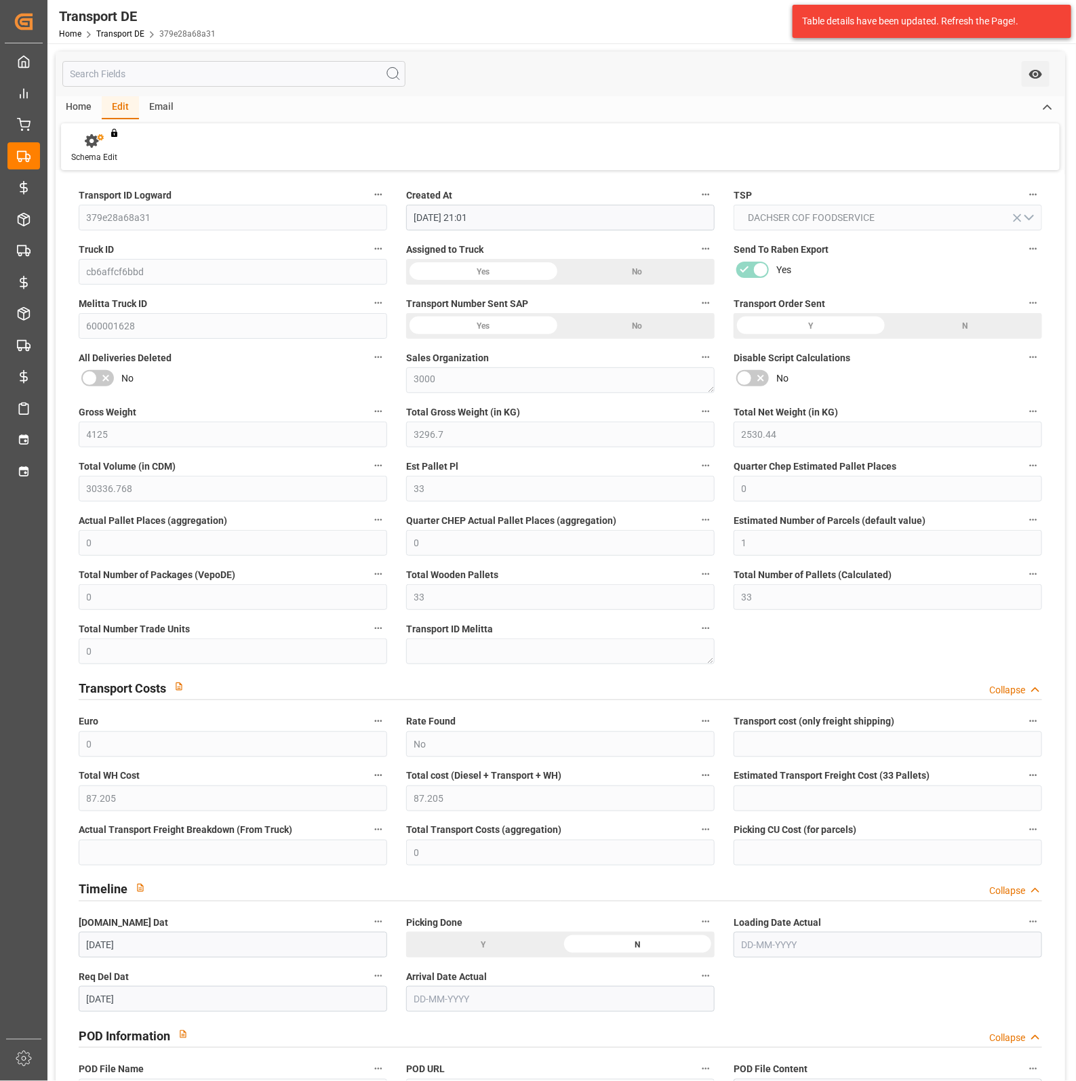
click at [1034, 357] on icon "button" at bounding box center [1033, 357] width 11 height 11
click at [867, 362] on div at bounding box center [538, 540] width 1076 height 1081
click at [753, 371] on div "No" at bounding box center [887, 378] width 308 height 22
click at [754, 378] on div "No" at bounding box center [887, 378] width 308 height 22
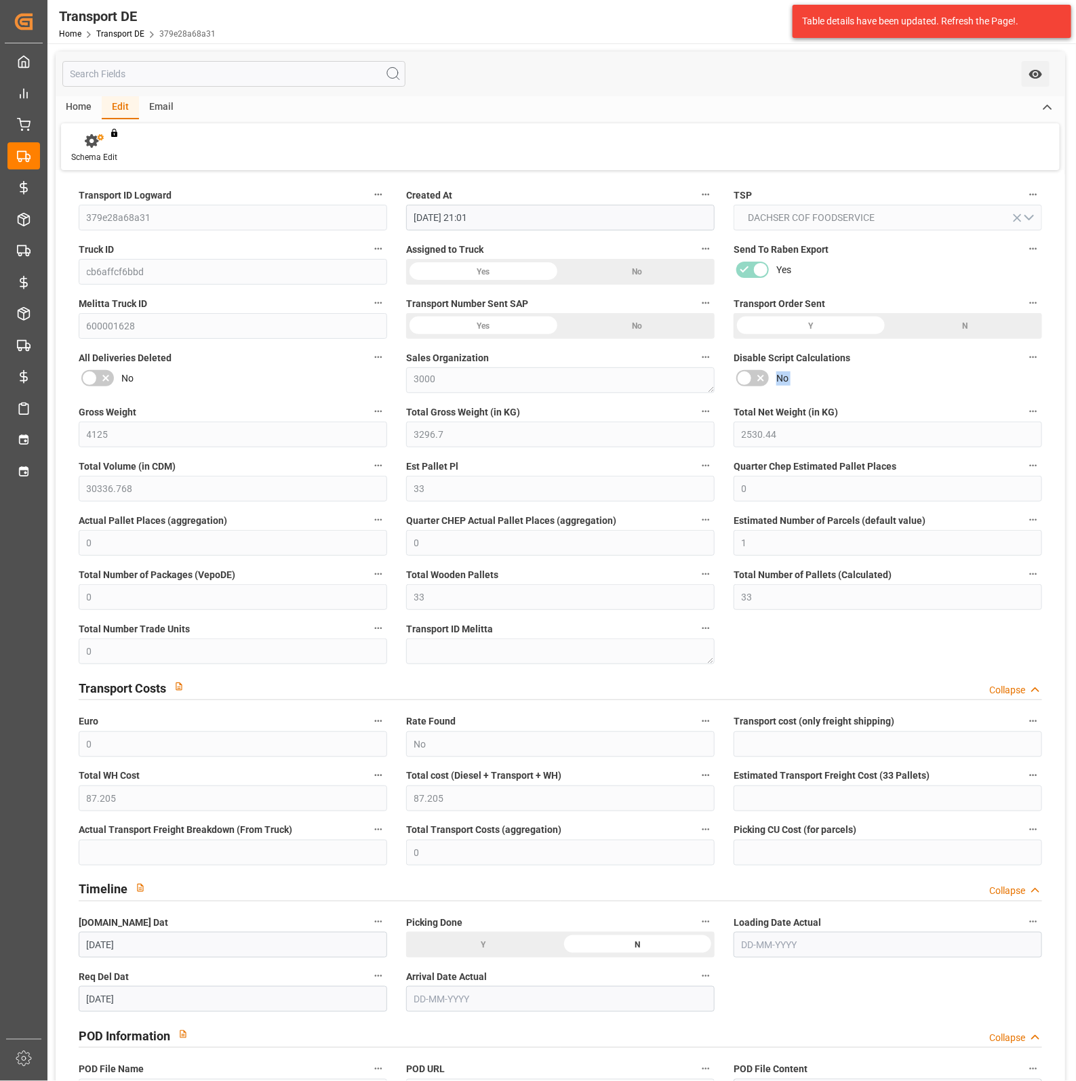
click at [754, 378] on div "No" at bounding box center [887, 378] width 308 height 22
